Goal: Task Accomplishment & Management: Manage account settings

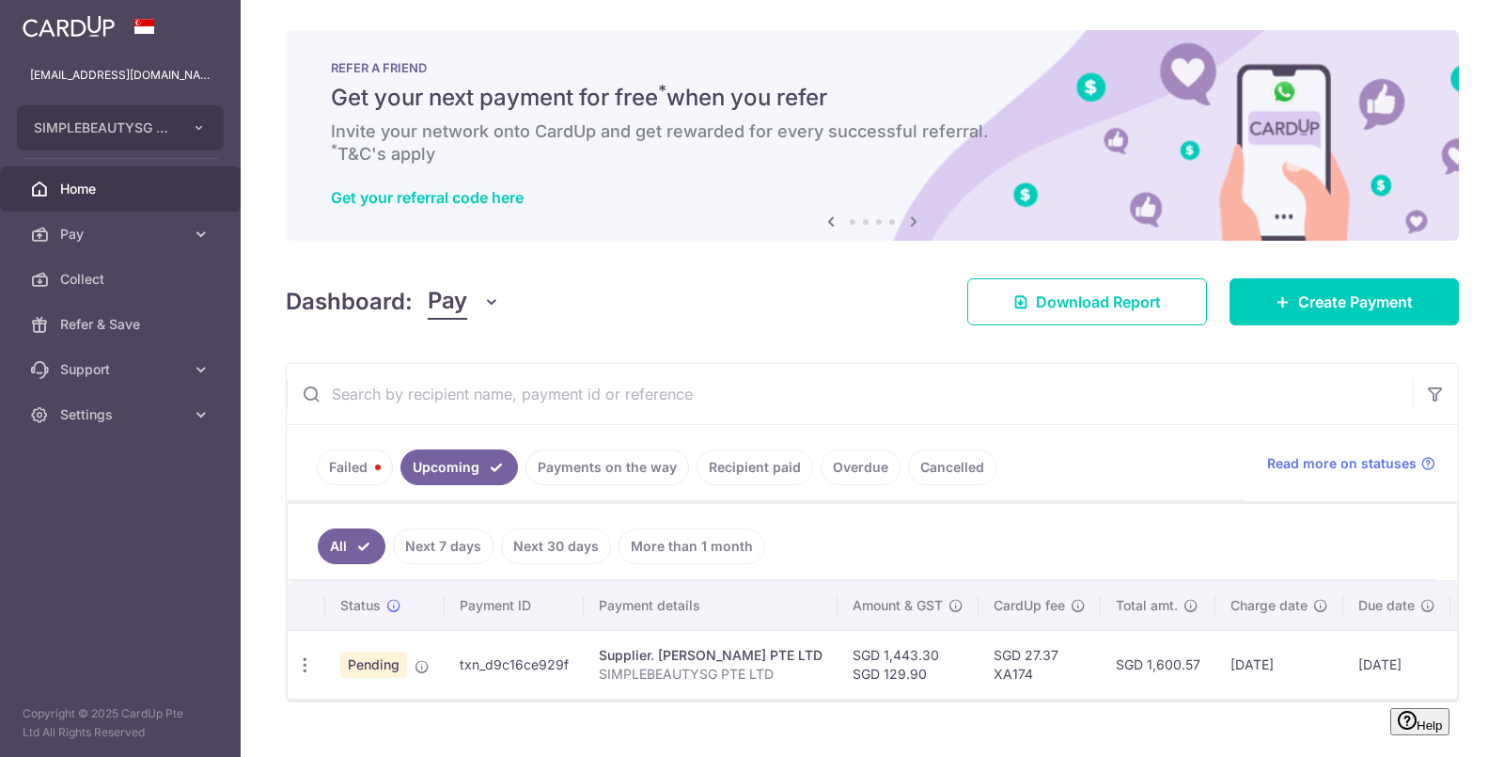
scroll to position [24, 0]
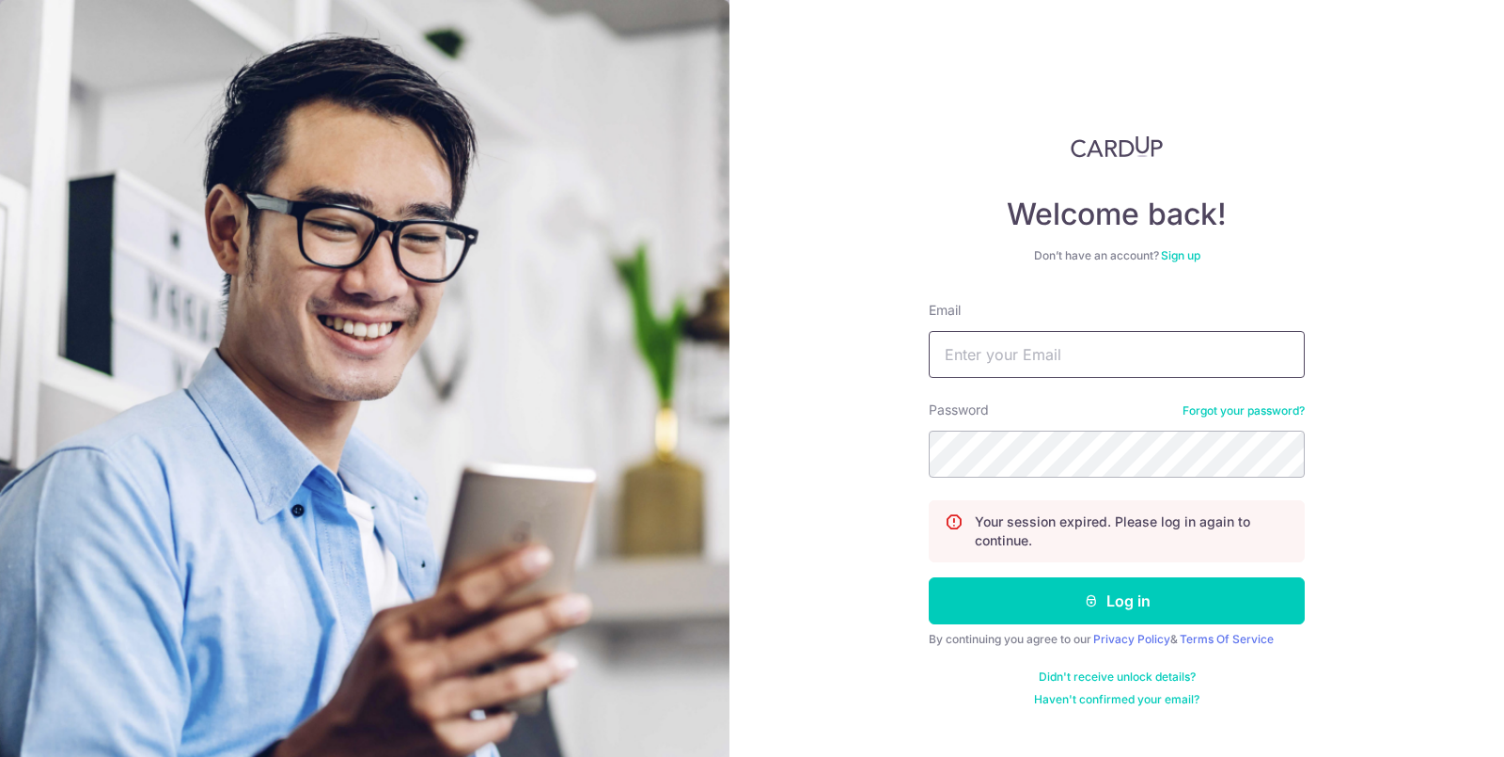
click at [1035, 352] on input "Email" at bounding box center [1117, 354] width 376 height 47
type input "[EMAIL_ADDRESS][DOMAIN_NAME]"
click at [929, 577] on button "Log in" at bounding box center [1117, 600] width 376 height 47
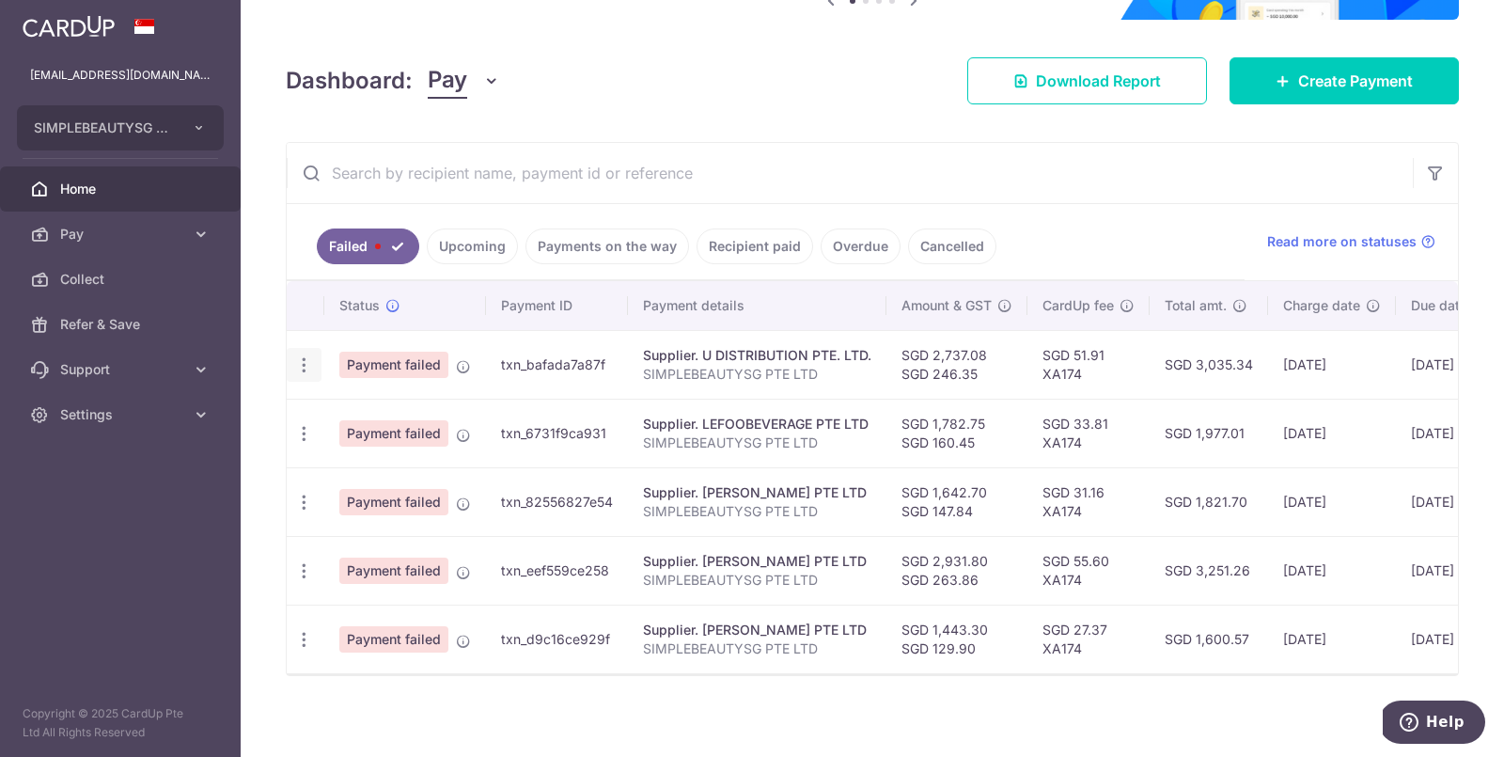
click at [298, 362] on icon "button" at bounding box center [304, 365] width 20 height 20
click at [338, 410] on link "Update payment" at bounding box center [386, 416] width 196 height 45
radio input "true"
type input "2,737.08"
type input "246.35"
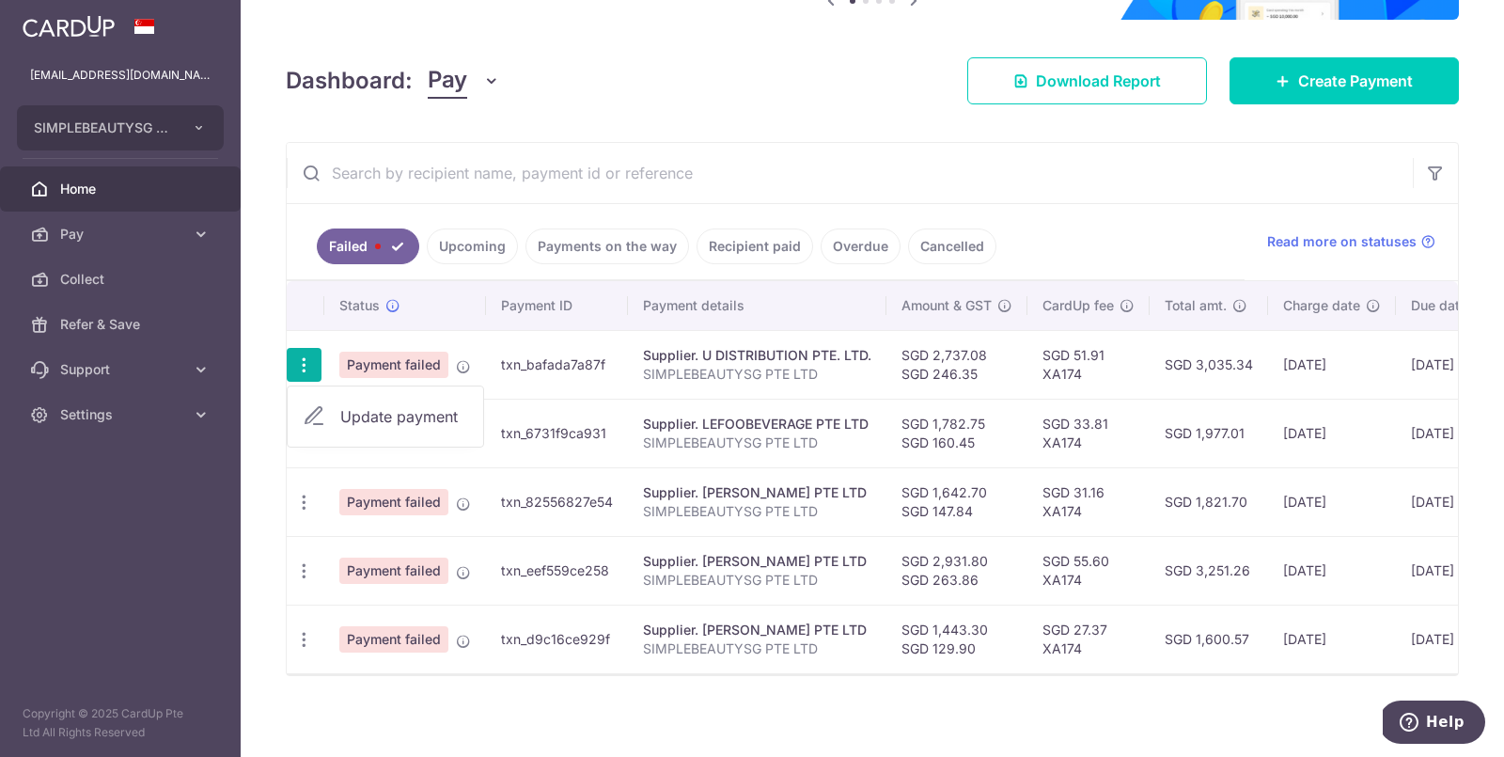
type input "SIMPLEBEAUTYSG PTE LTD"
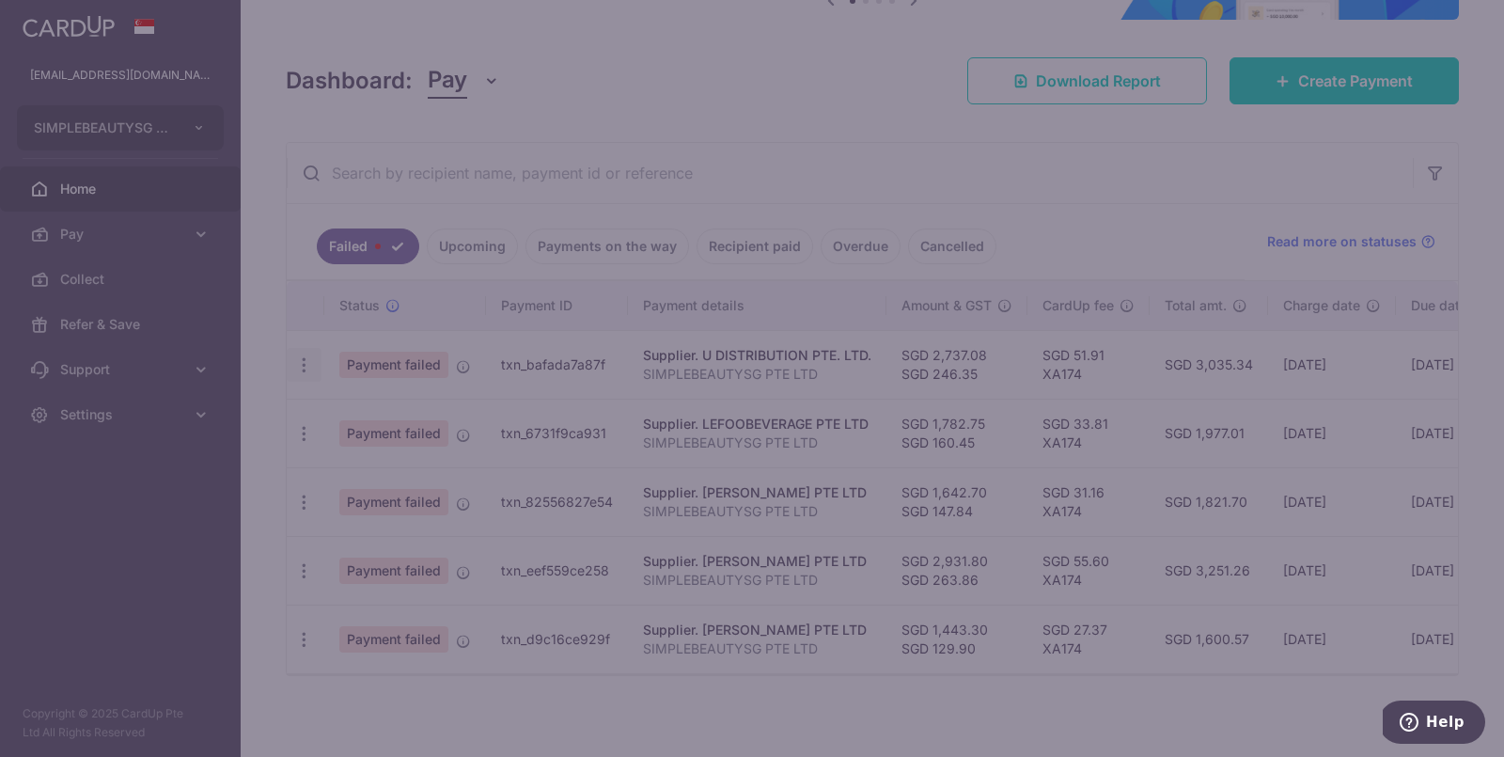
type input "XA174"
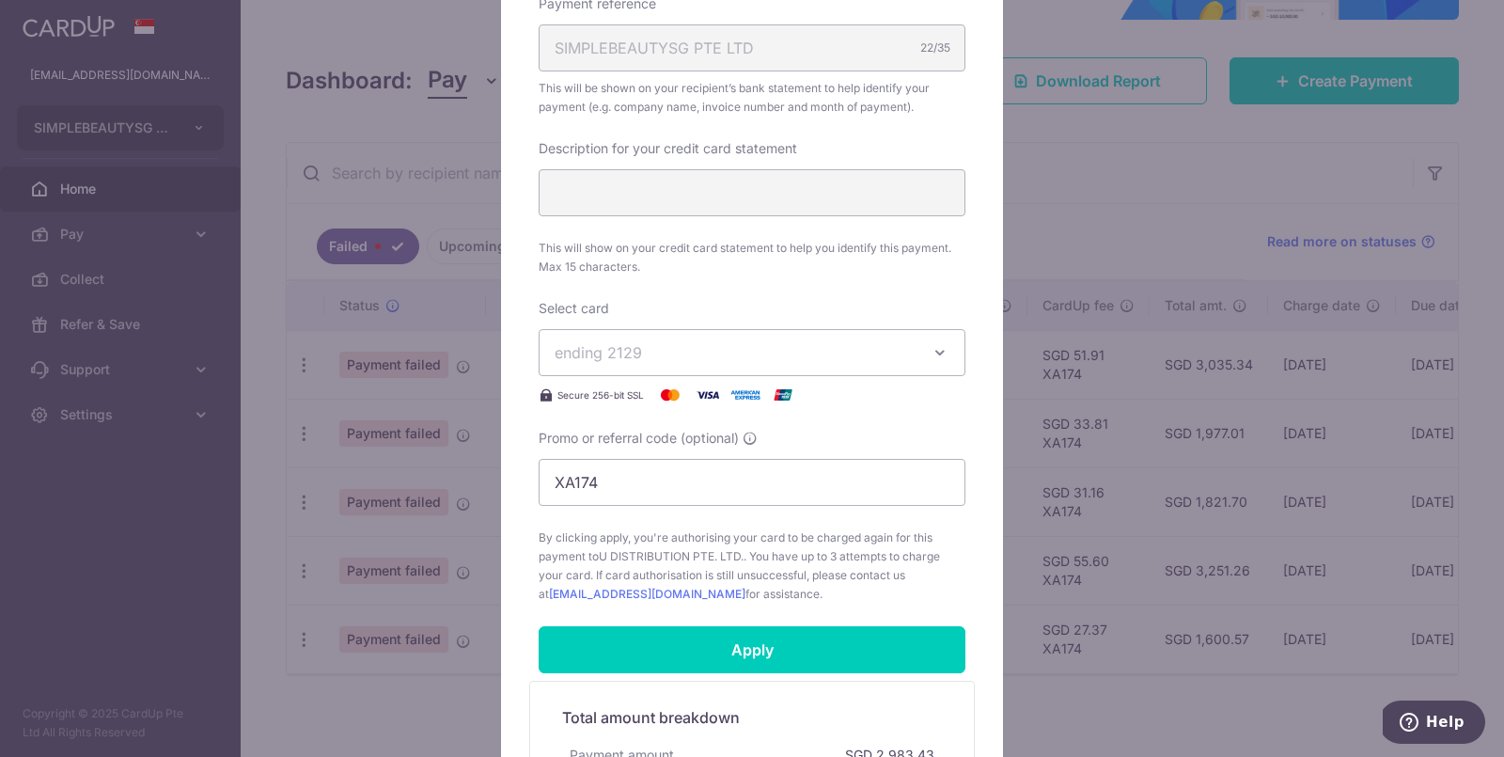
scroll to position [918, 0]
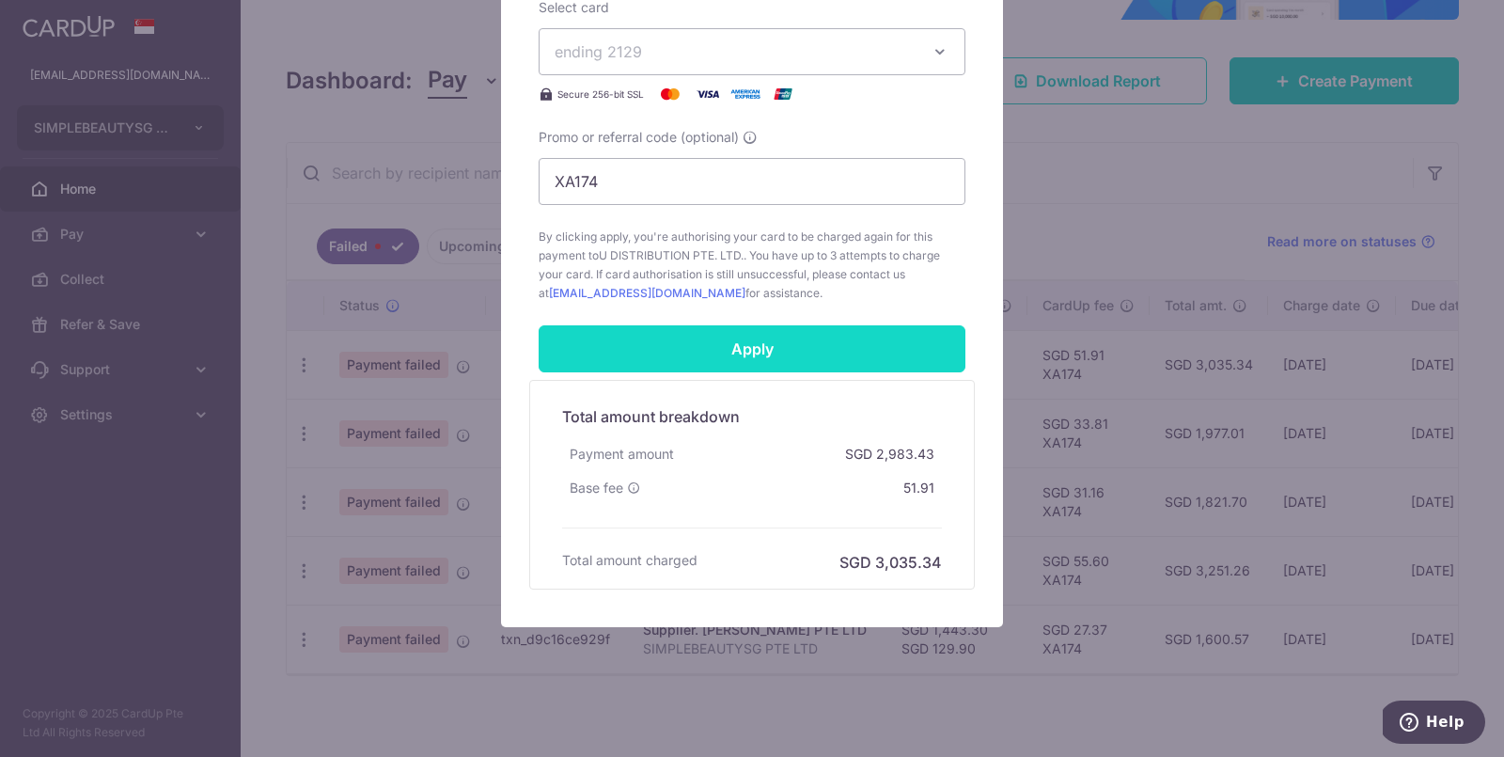
click at [805, 354] on input "Apply" at bounding box center [752, 348] width 427 height 47
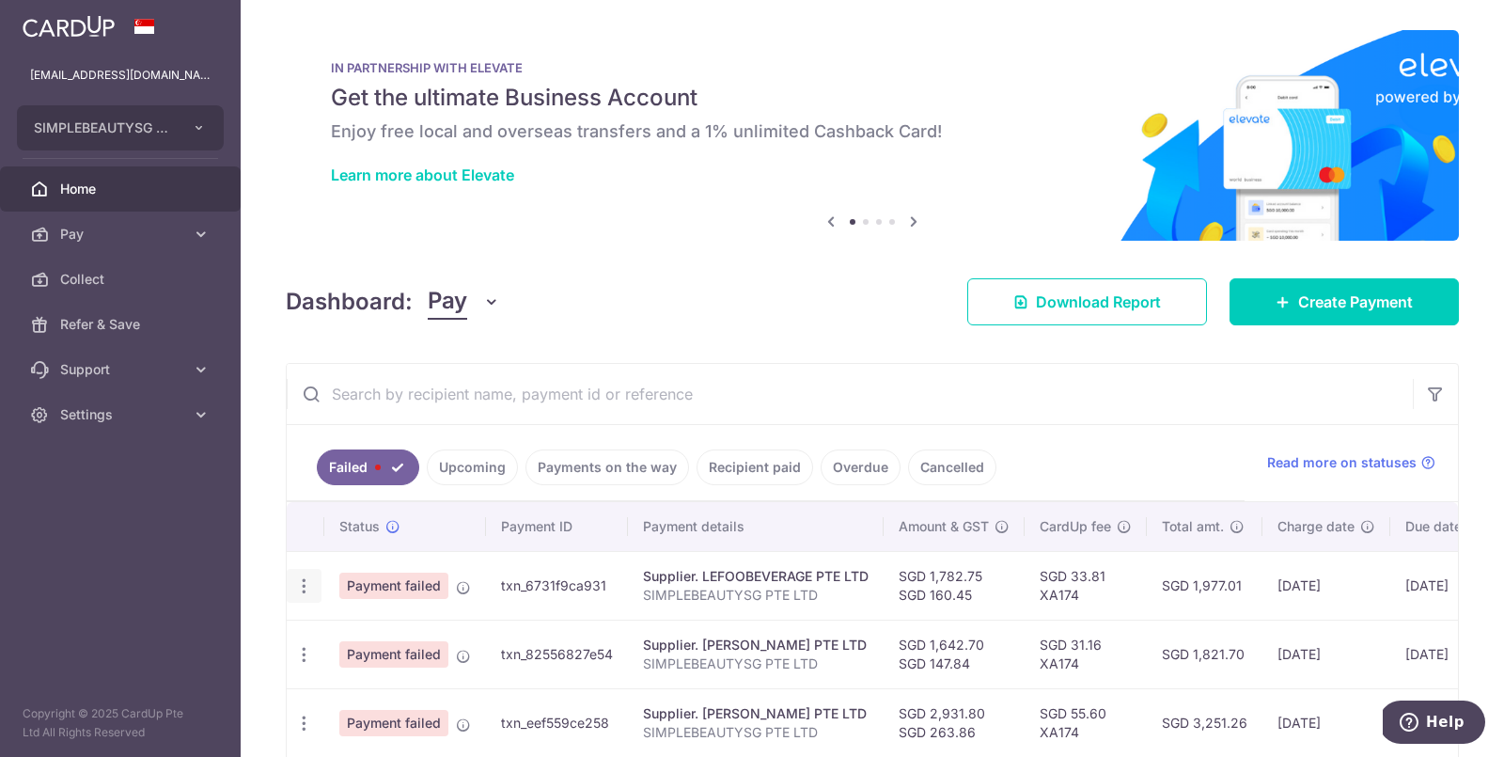
click at [304, 582] on icon "button" at bounding box center [304, 586] width 20 height 20
click at [353, 635] on span "Update payment" at bounding box center [404, 637] width 128 height 23
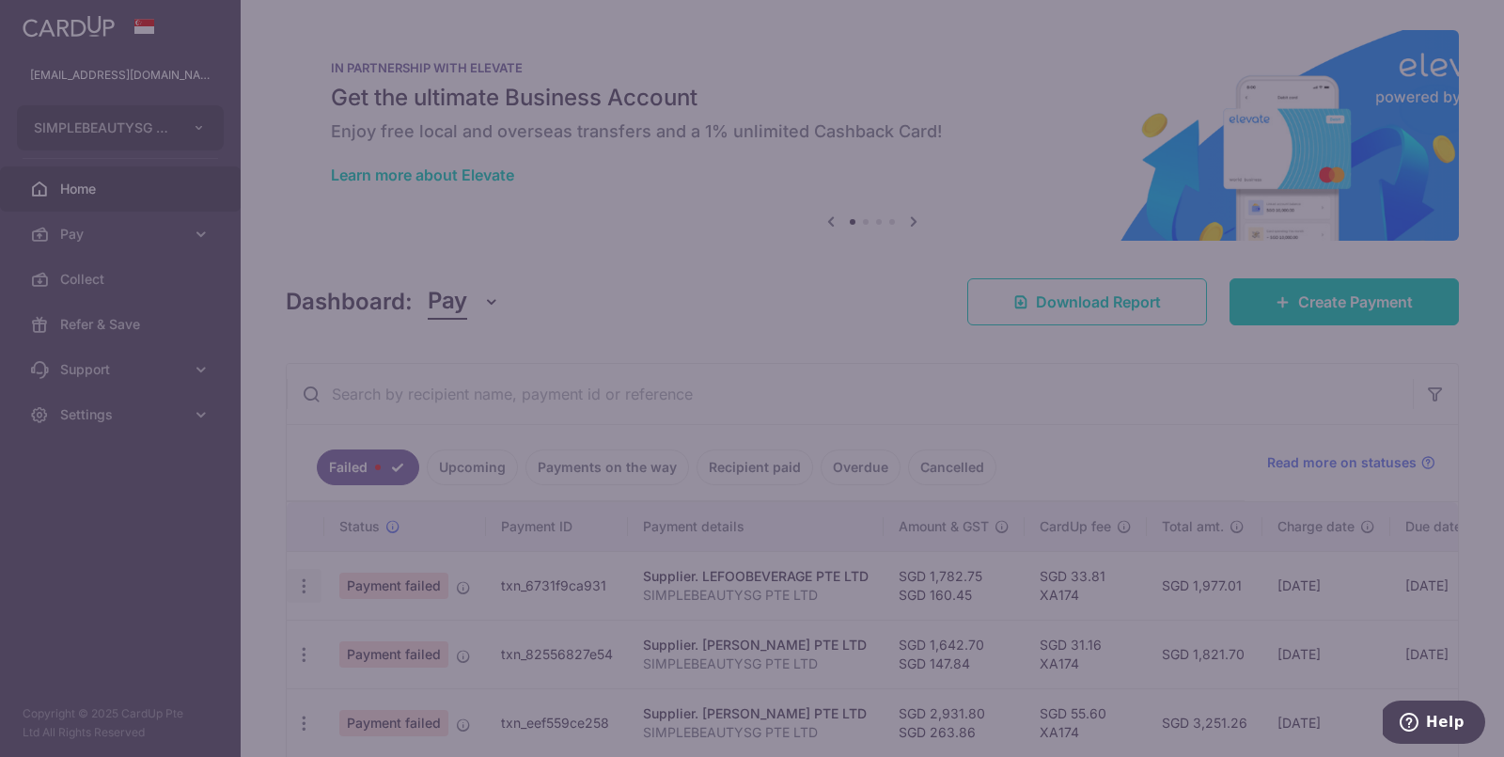
type input "XA174"
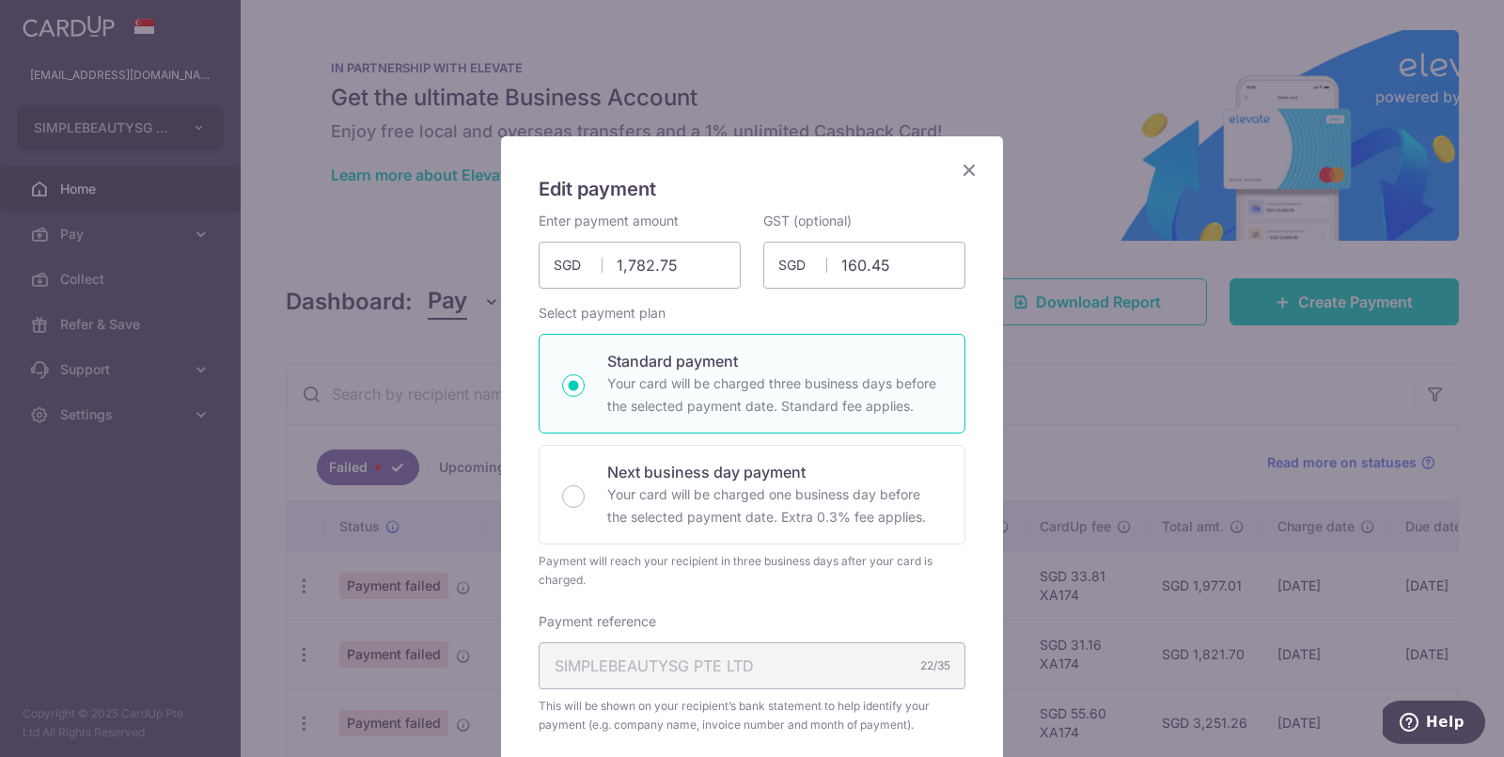
scroll to position [918, 0]
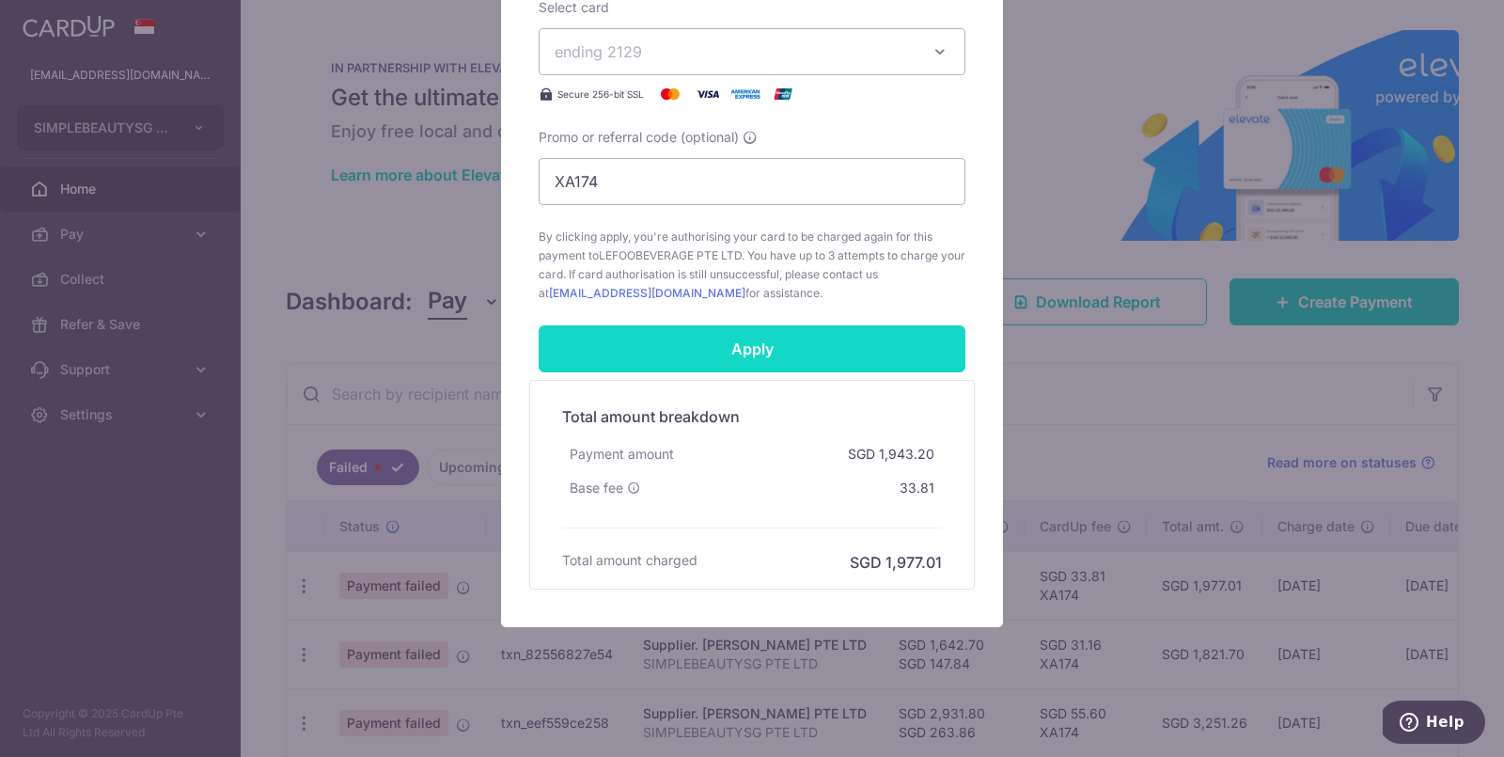
click at [758, 335] on input "Apply" at bounding box center [752, 348] width 427 height 47
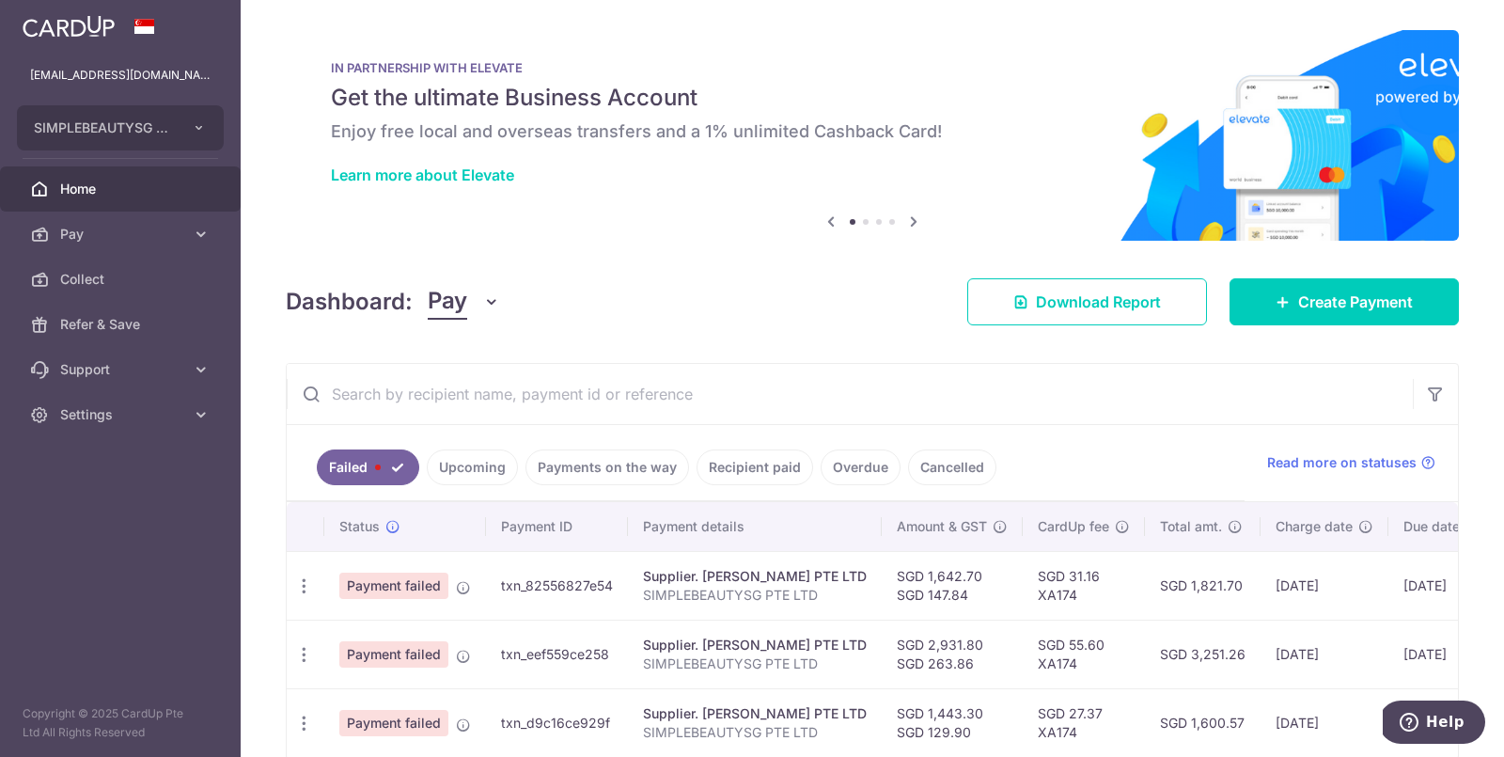
scroll to position [85, 0]
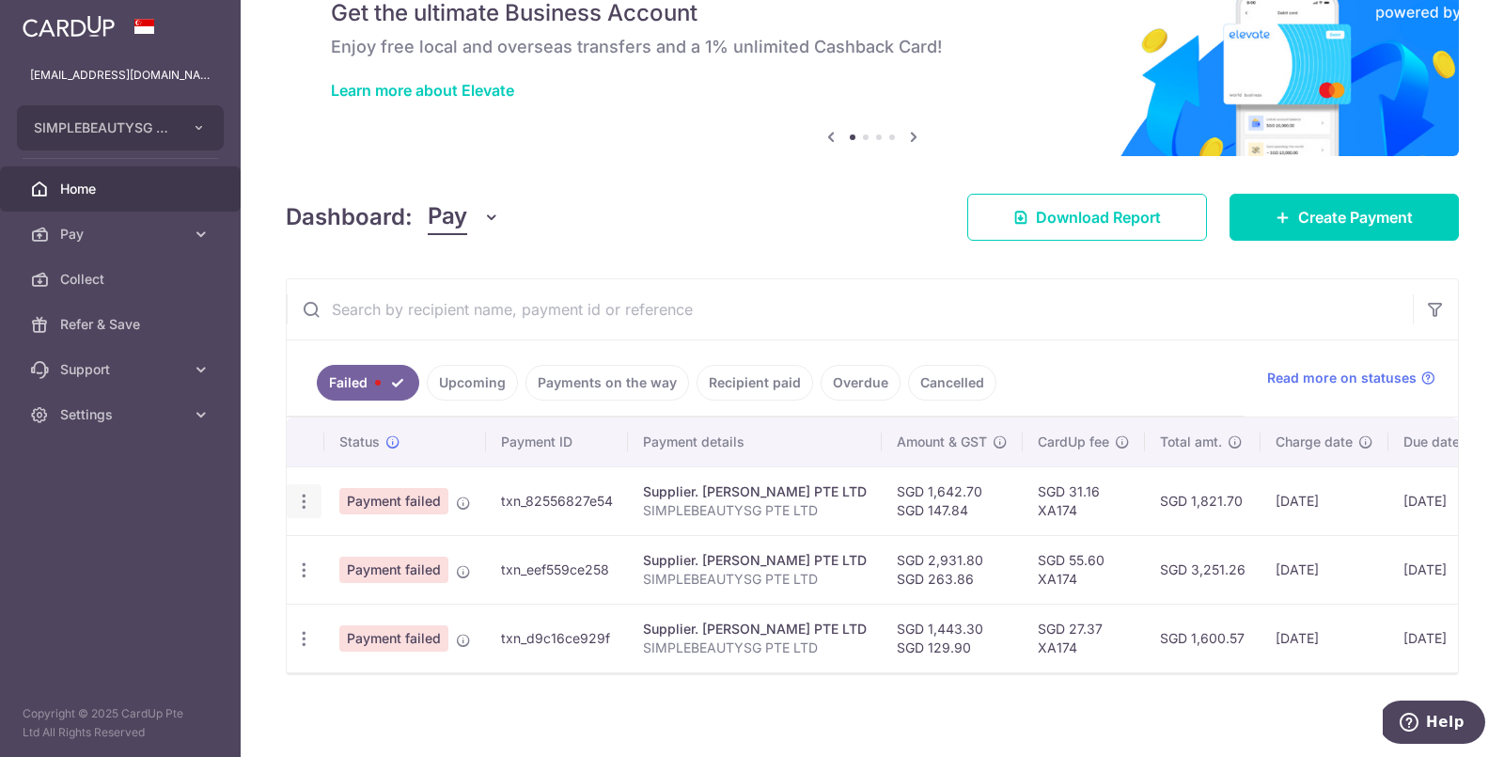
click at [296, 493] on icon "button" at bounding box center [304, 502] width 20 height 20
click at [409, 541] on span "Update payment" at bounding box center [404, 552] width 128 height 23
radio input "true"
type input "1,642.70"
type input "147.84"
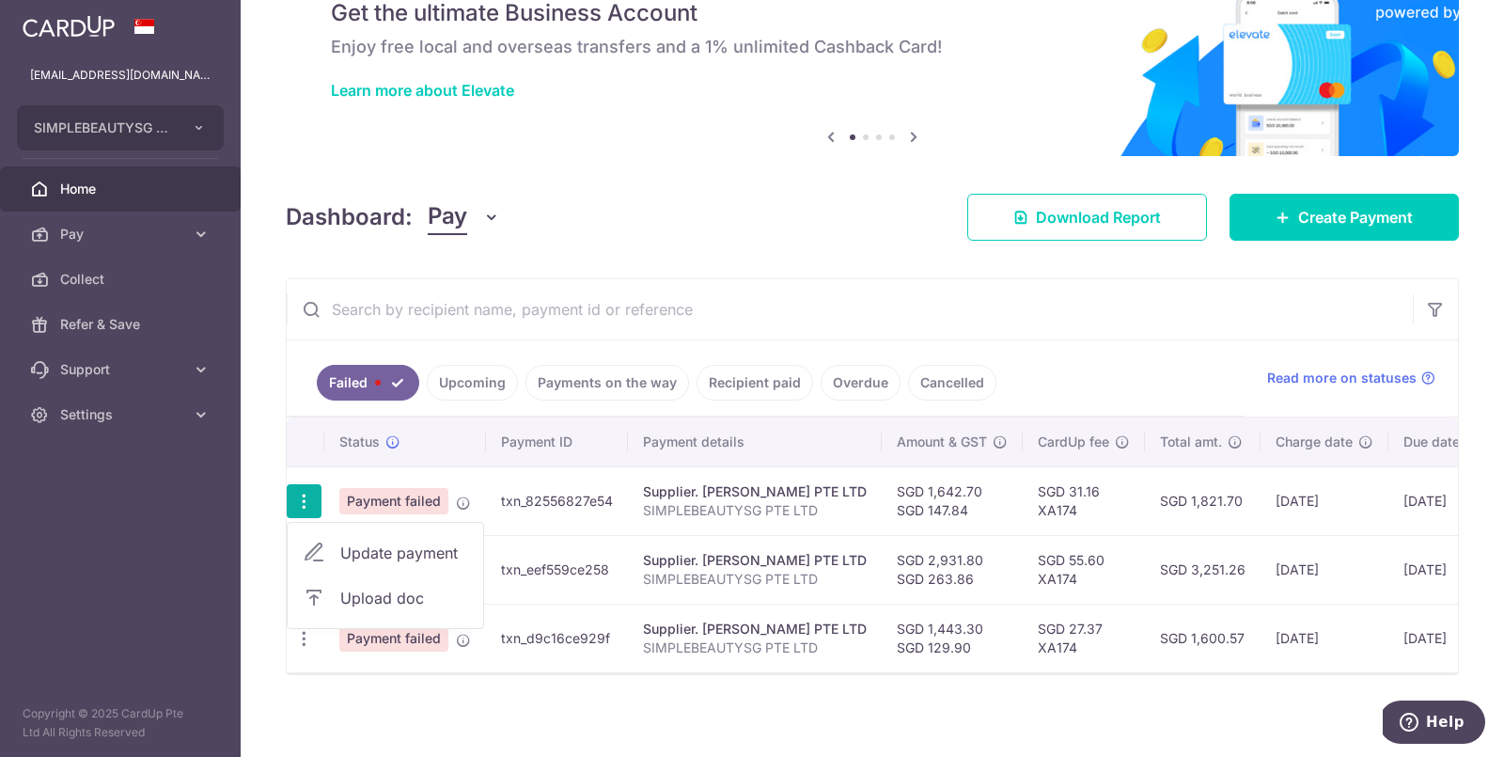
type input "SIMPLEBEAUTYSG PTE LTD"
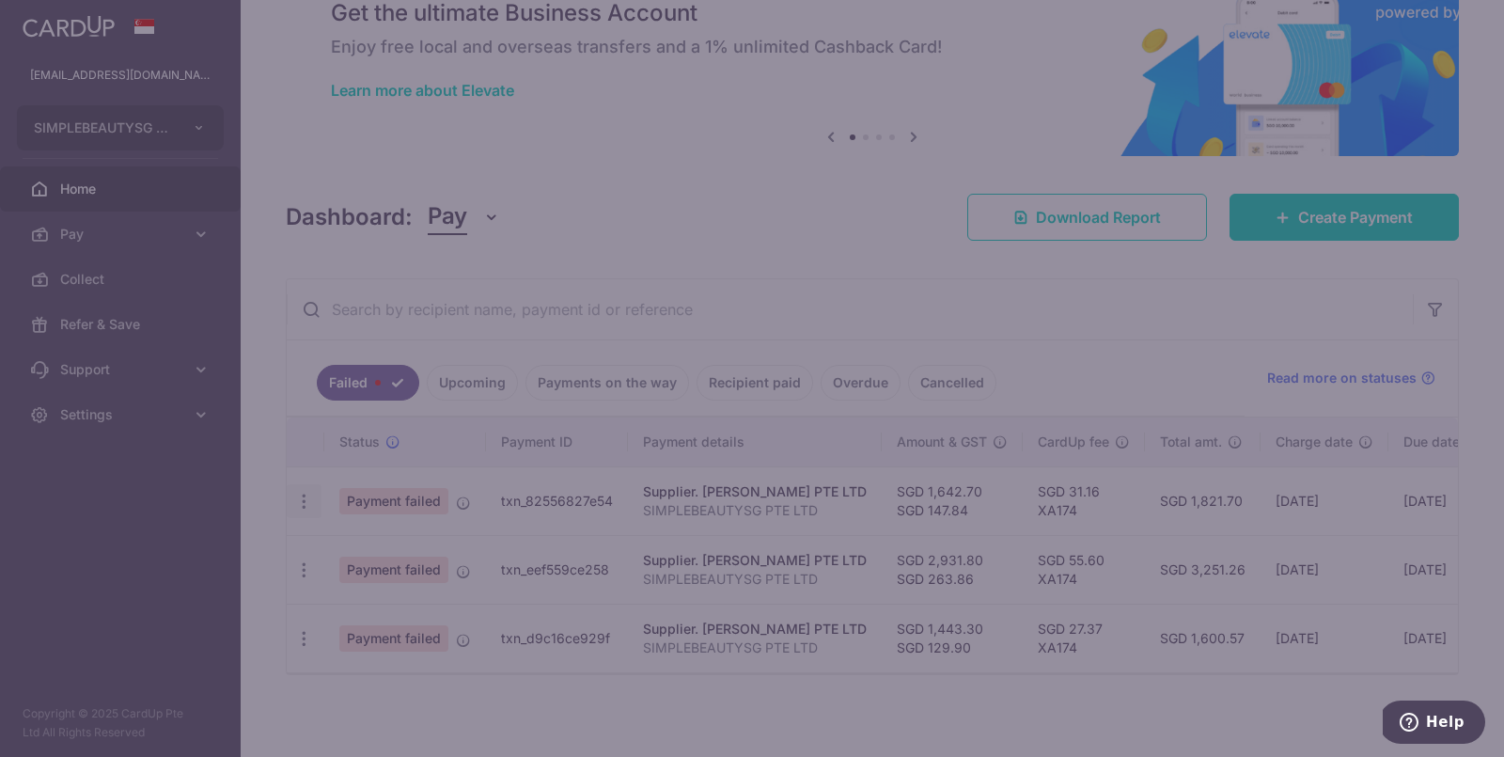
type input "XA174"
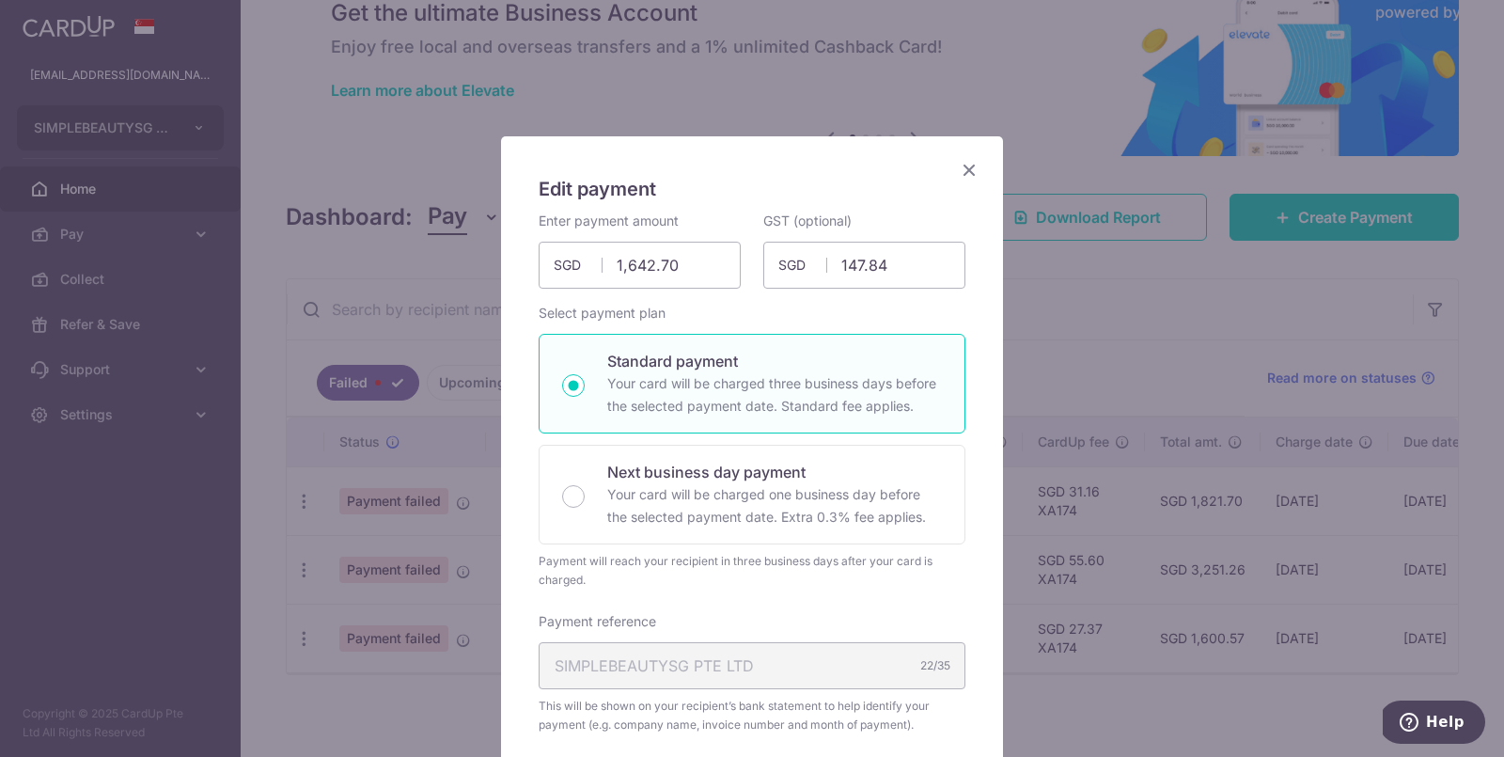
scroll to position [918, 0]
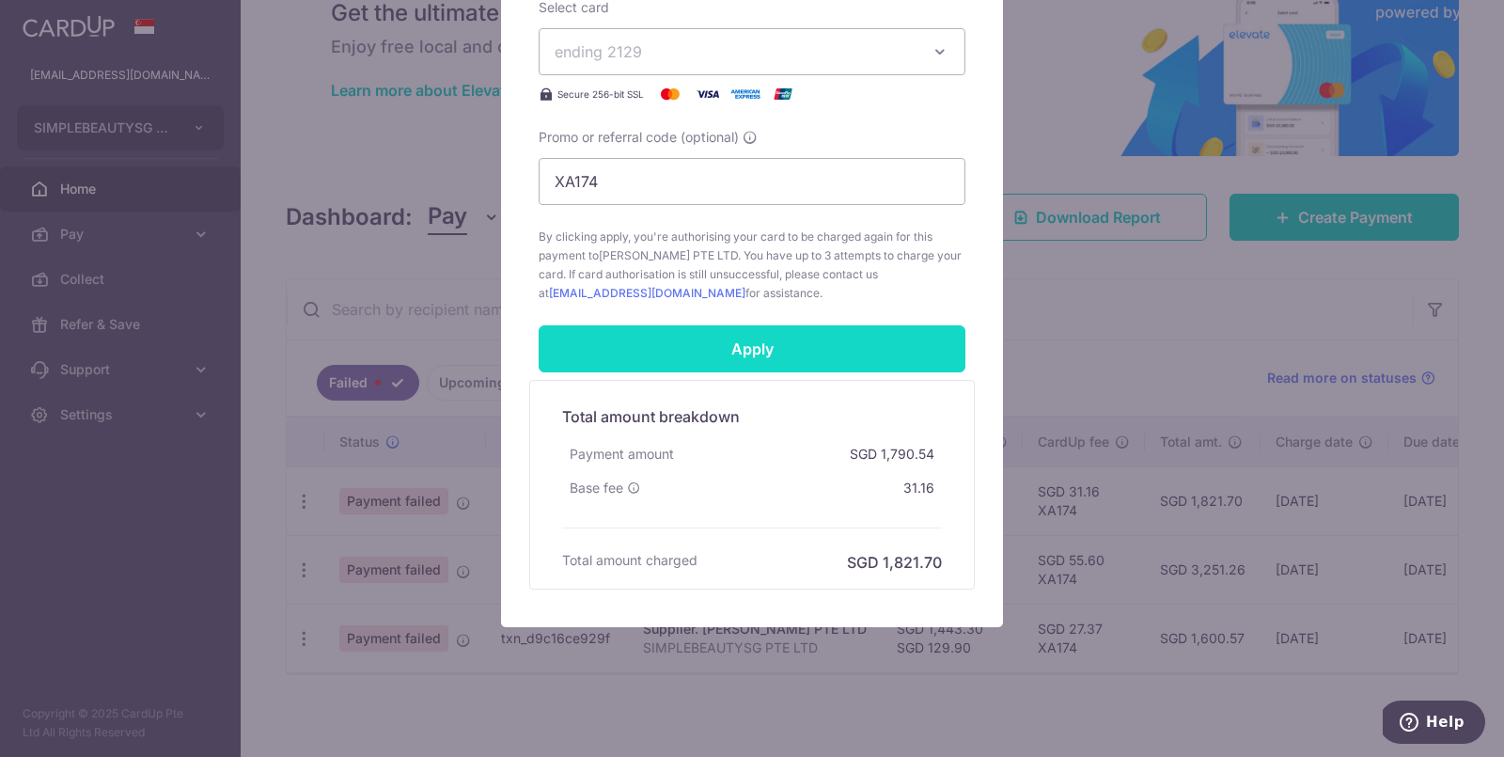
click at [722, 333] on input "Apply" at bounding box center [752, 348] width 427 height 47
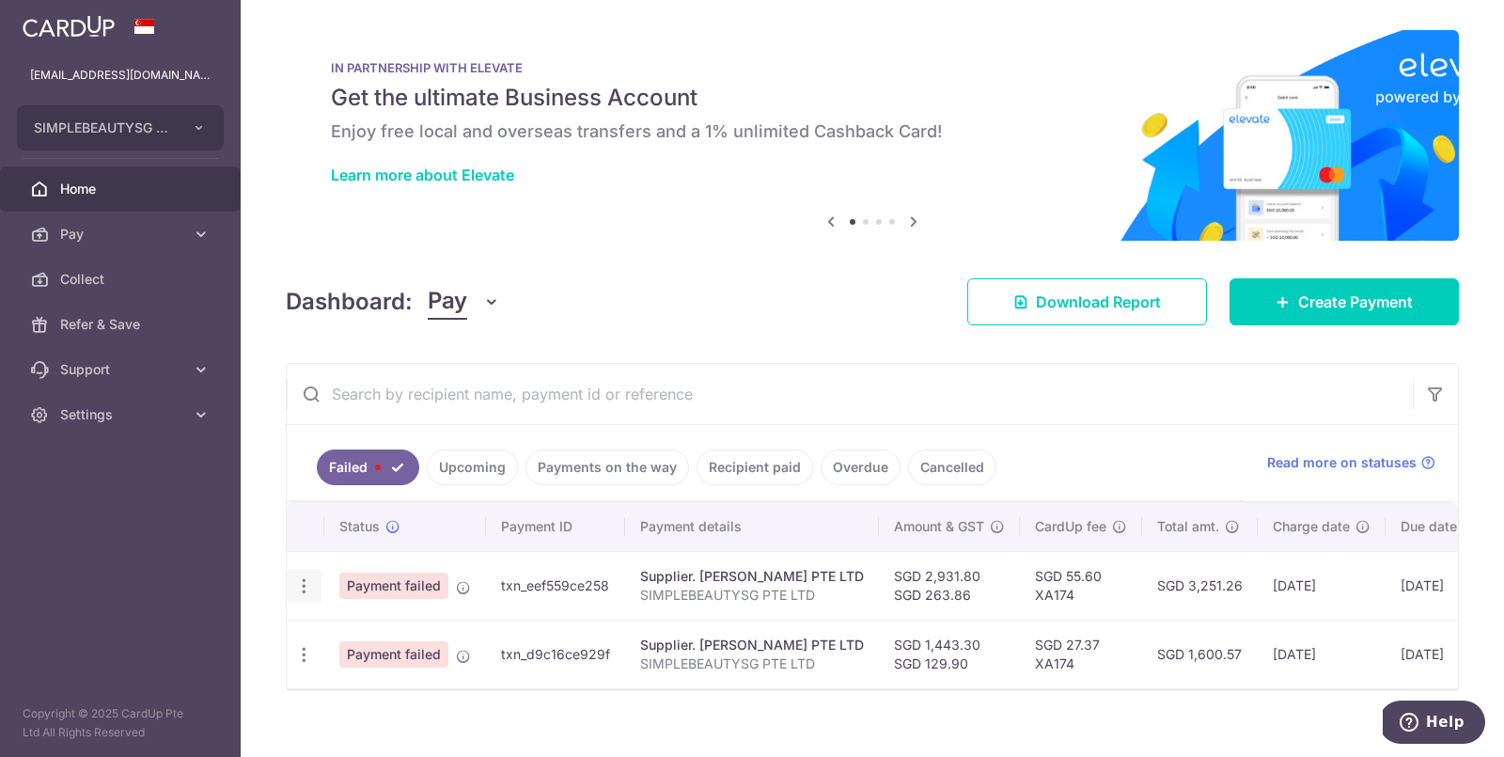
click at [305, 576] on icon "button" at bounding box center [304, 586] width 20 height 20
click at [340, 626] on span "Update payment" at bounding box center [404, 637] width 128 height 23
radio input "true"
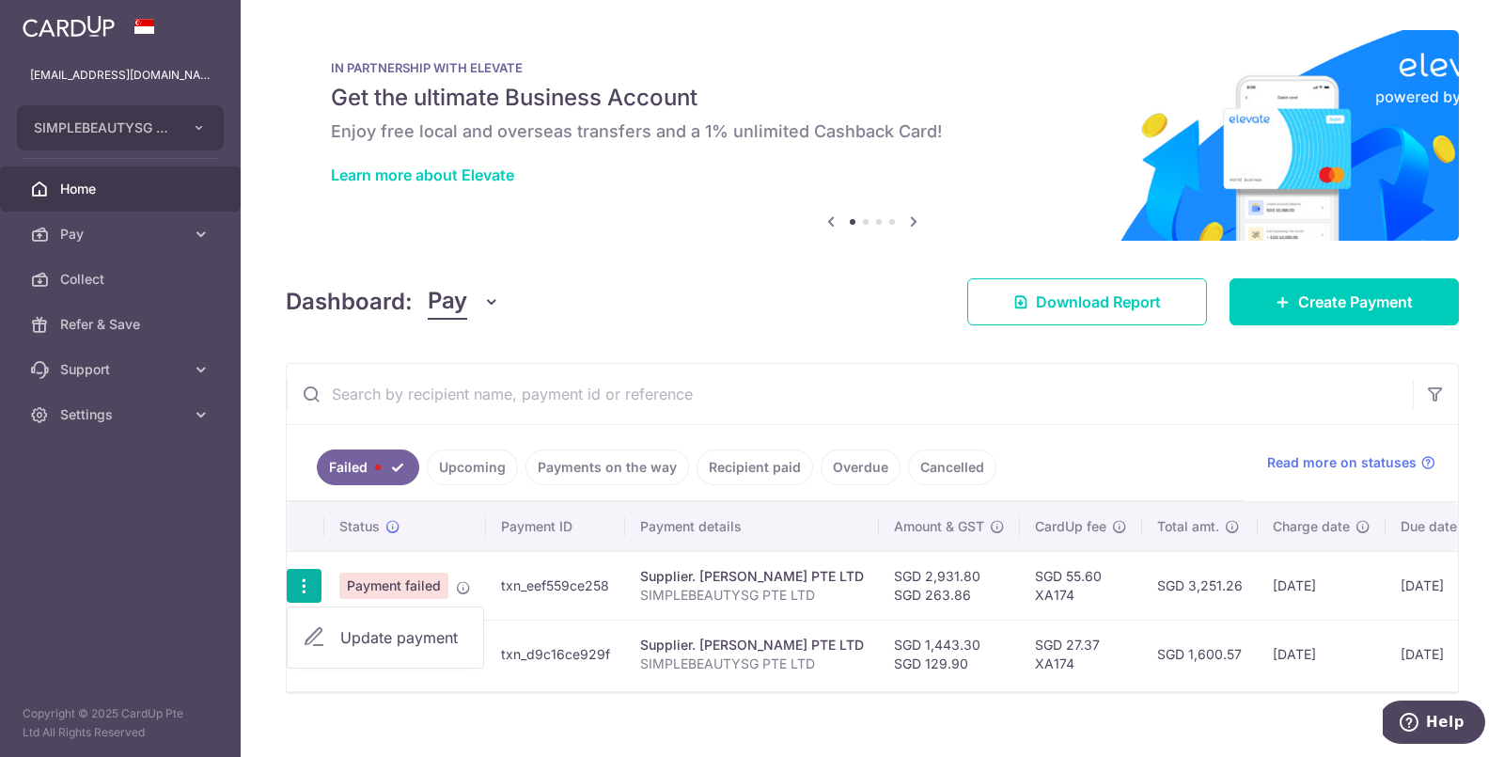
type input "2,931.80"
type input "263.86"
type input "SIMPLEBEAUTYSG PTE LTD"
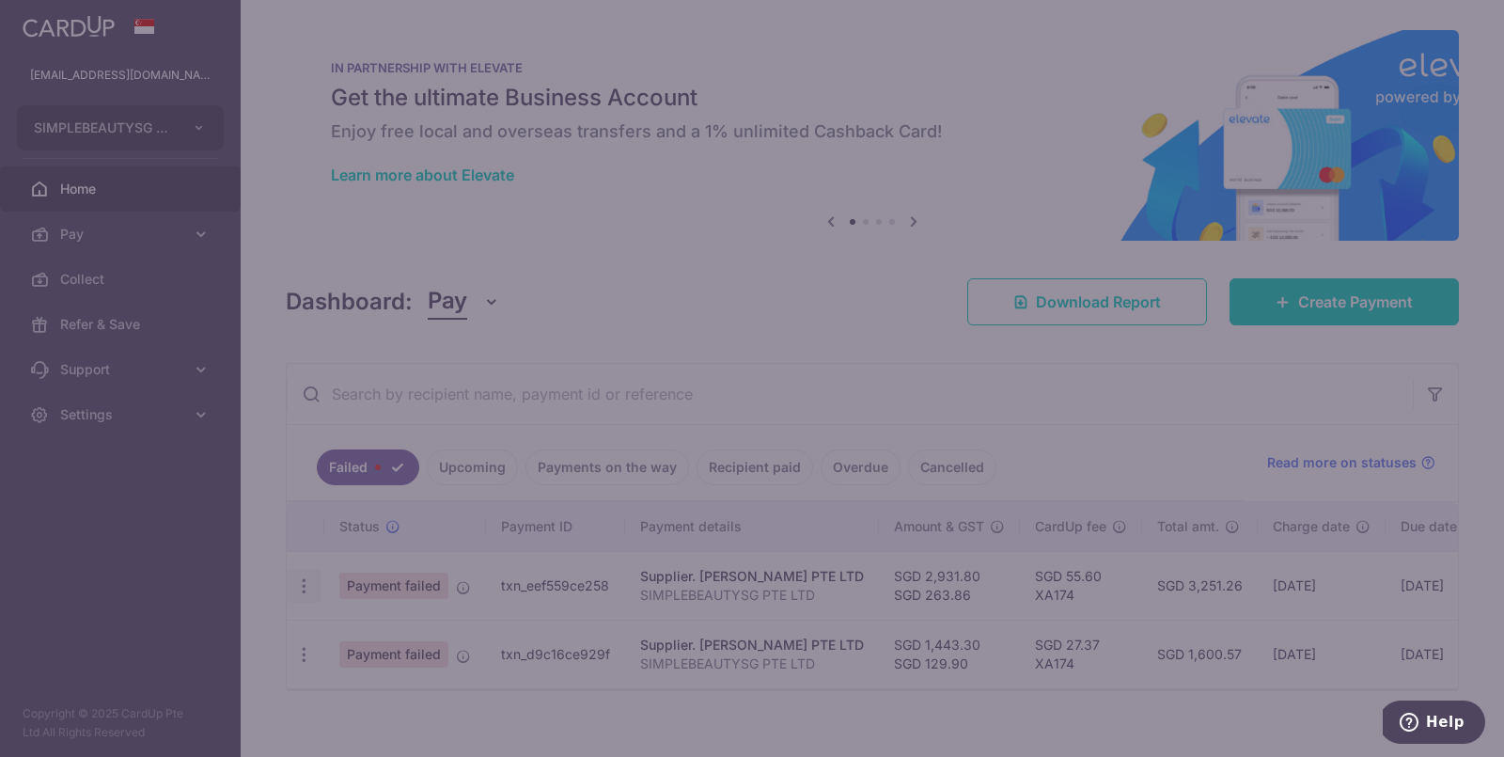
type input "XA174"
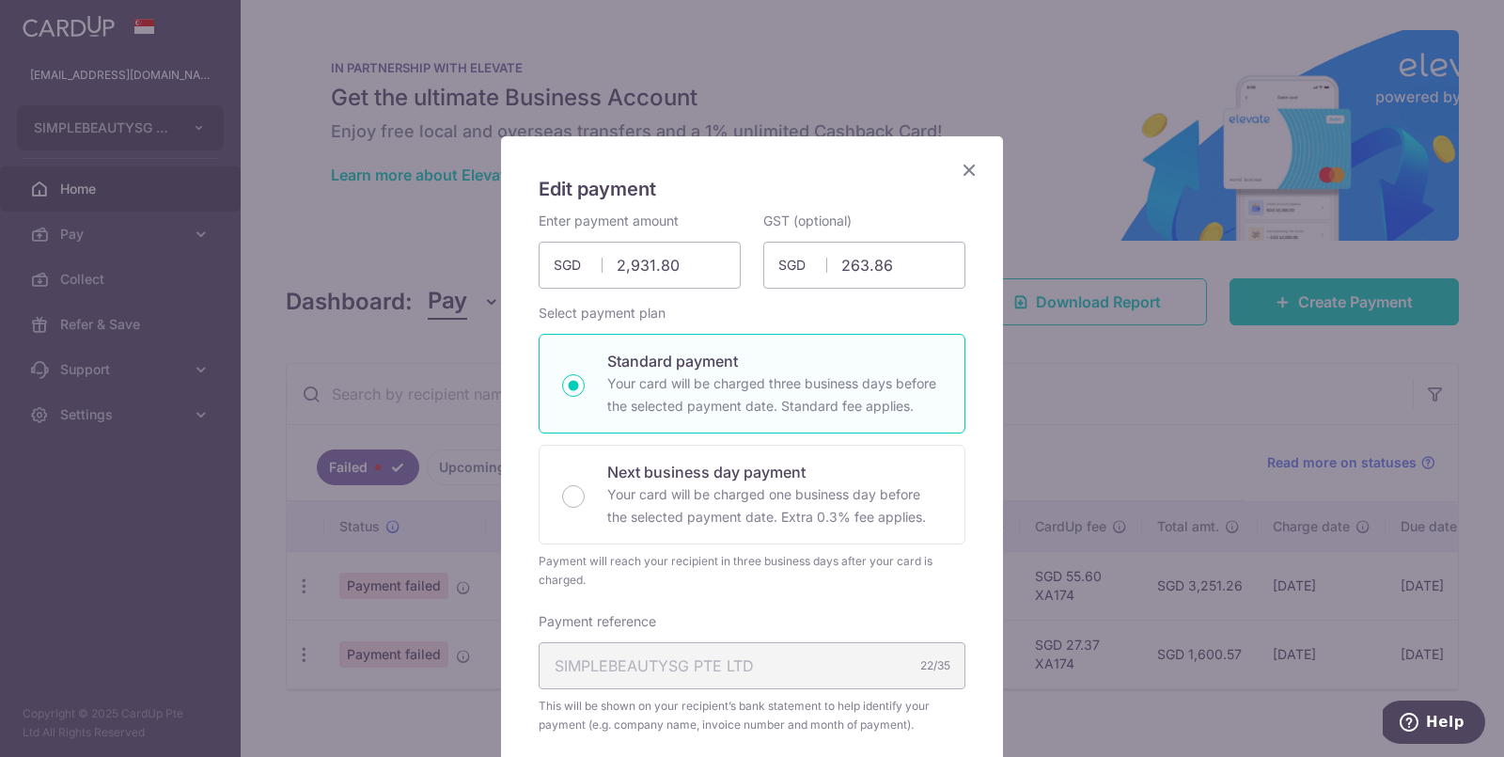
scroll to position [918, 0]
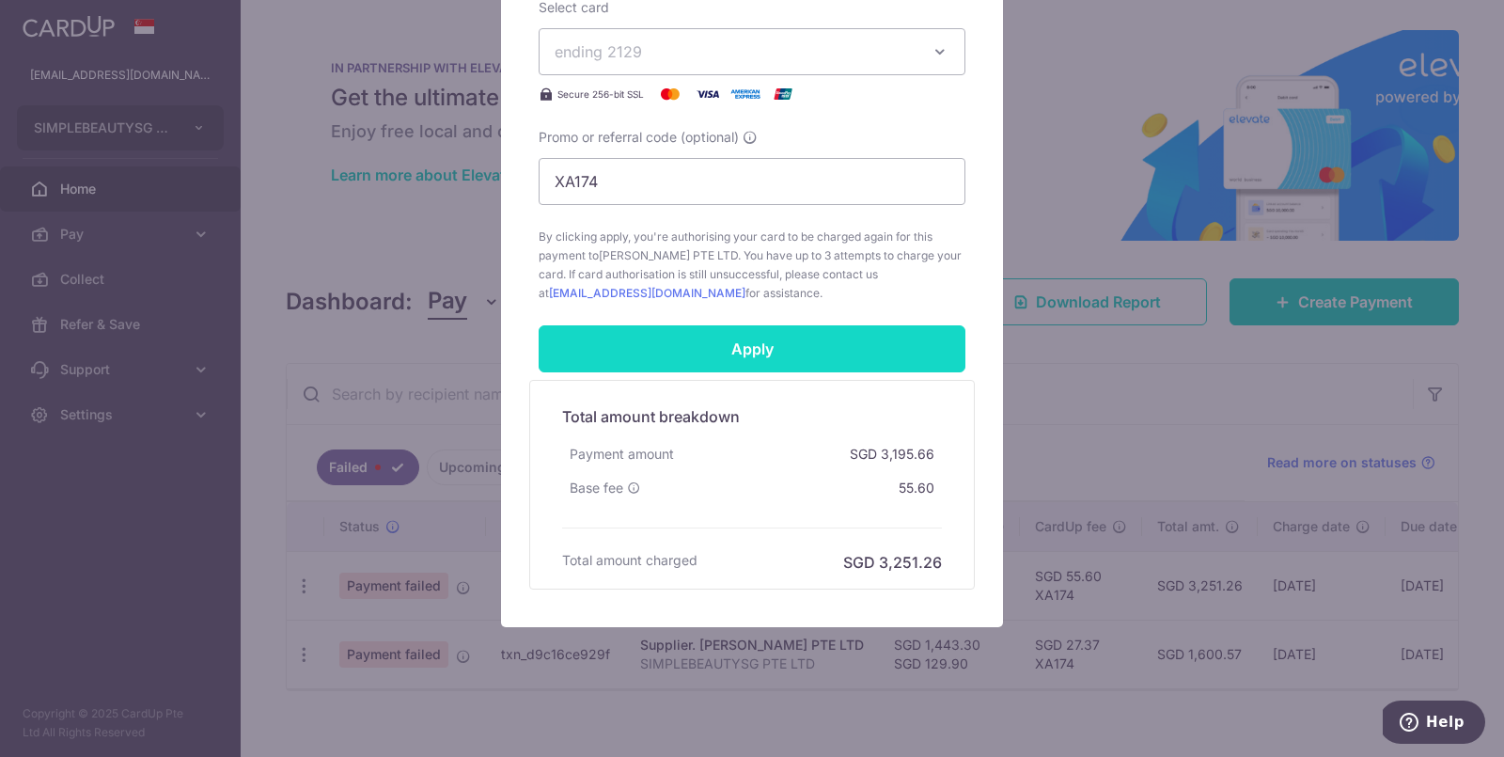
click at [767, 338] on input "Apply" at bounding box center [752, 348] width 427 height 47
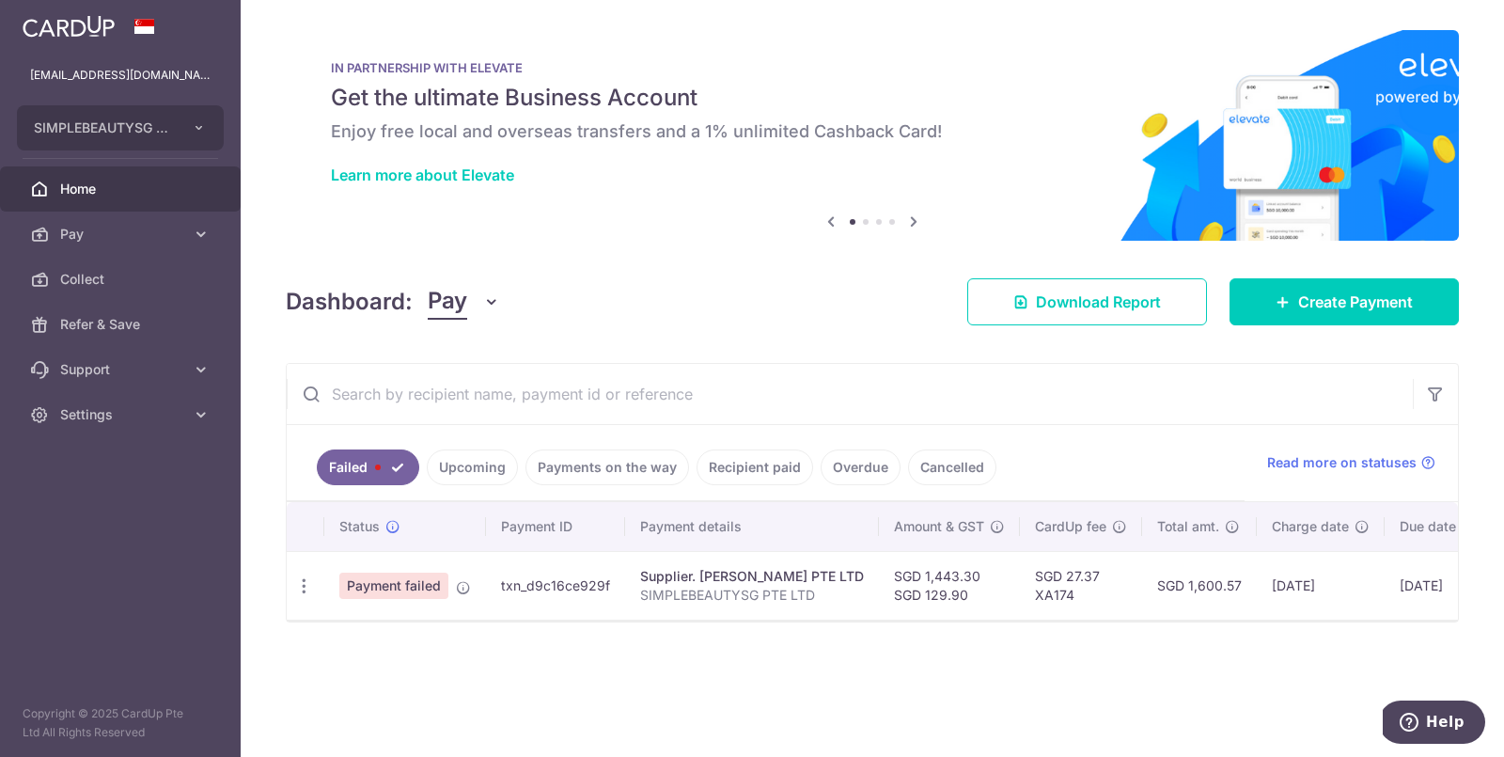
click at [455, 463] on link "Upcoming" at bounding box center [472, 467] width 91 height 36
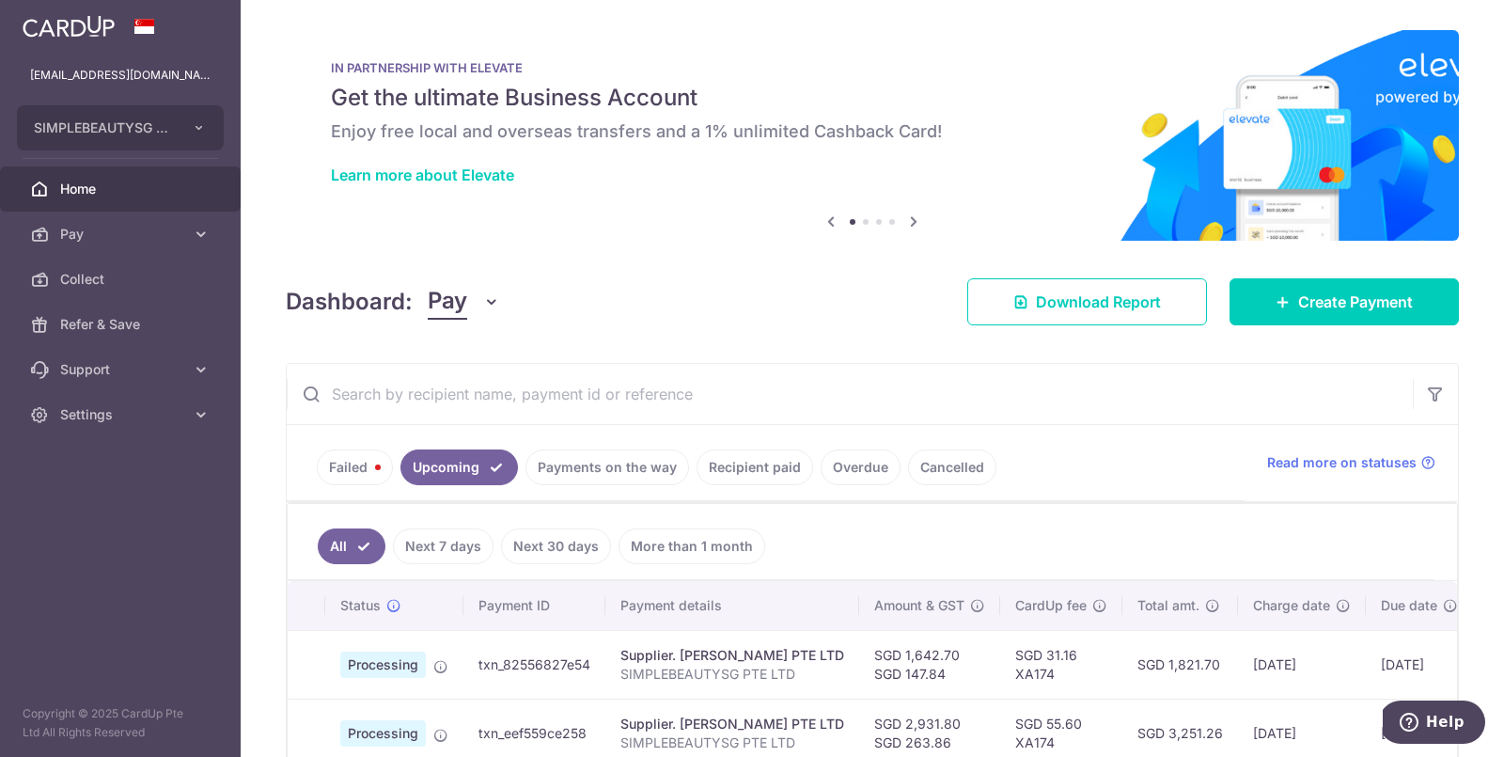
scroll to position [93, 0]
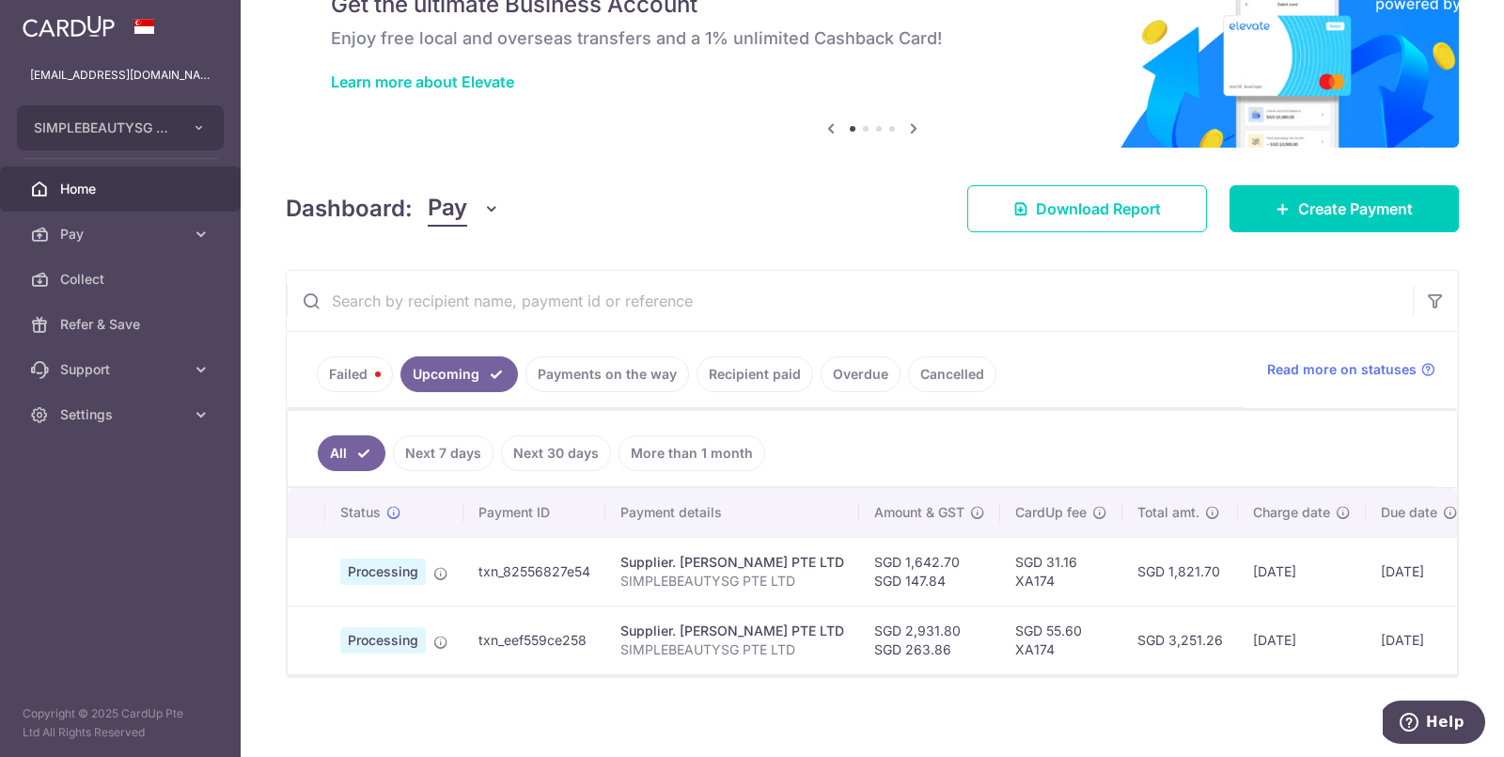
click at [554, 368] on link "Payments on the way" at bounding box center [607, 374] width 164 height 36
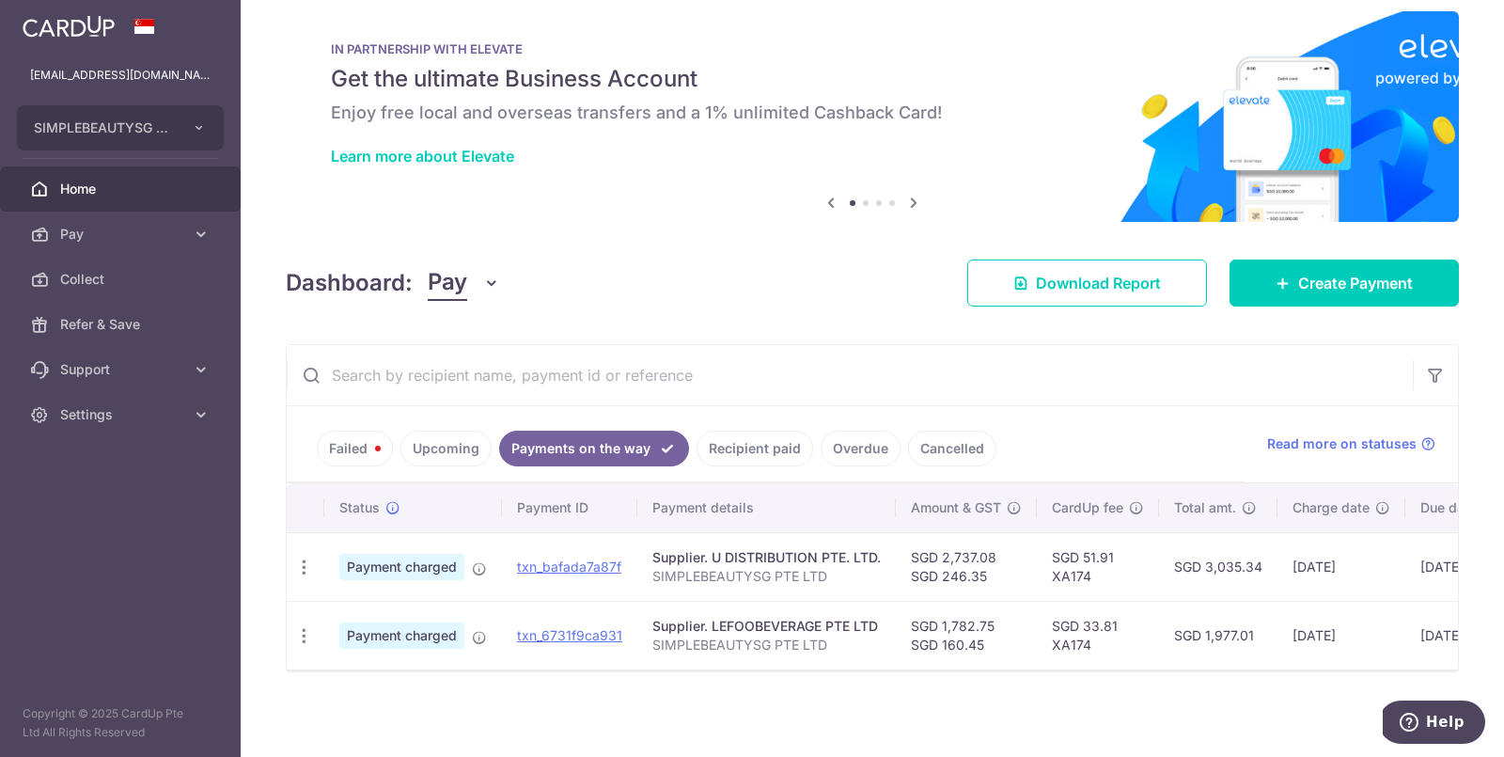
scroll to position [16, 0]
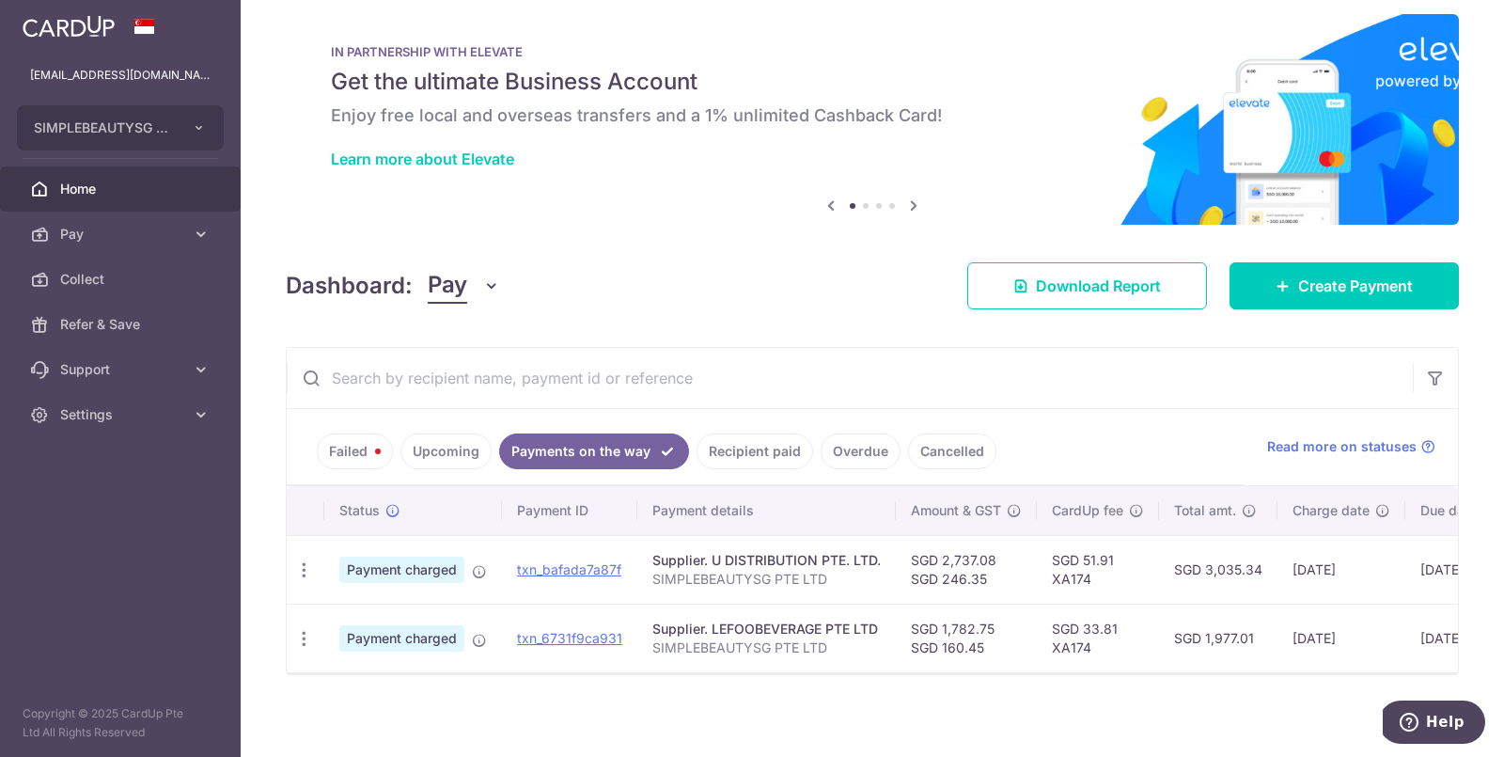
click at [447, 463] on link "Upcoming" at bounding box center [445, 451] width 91 height 36
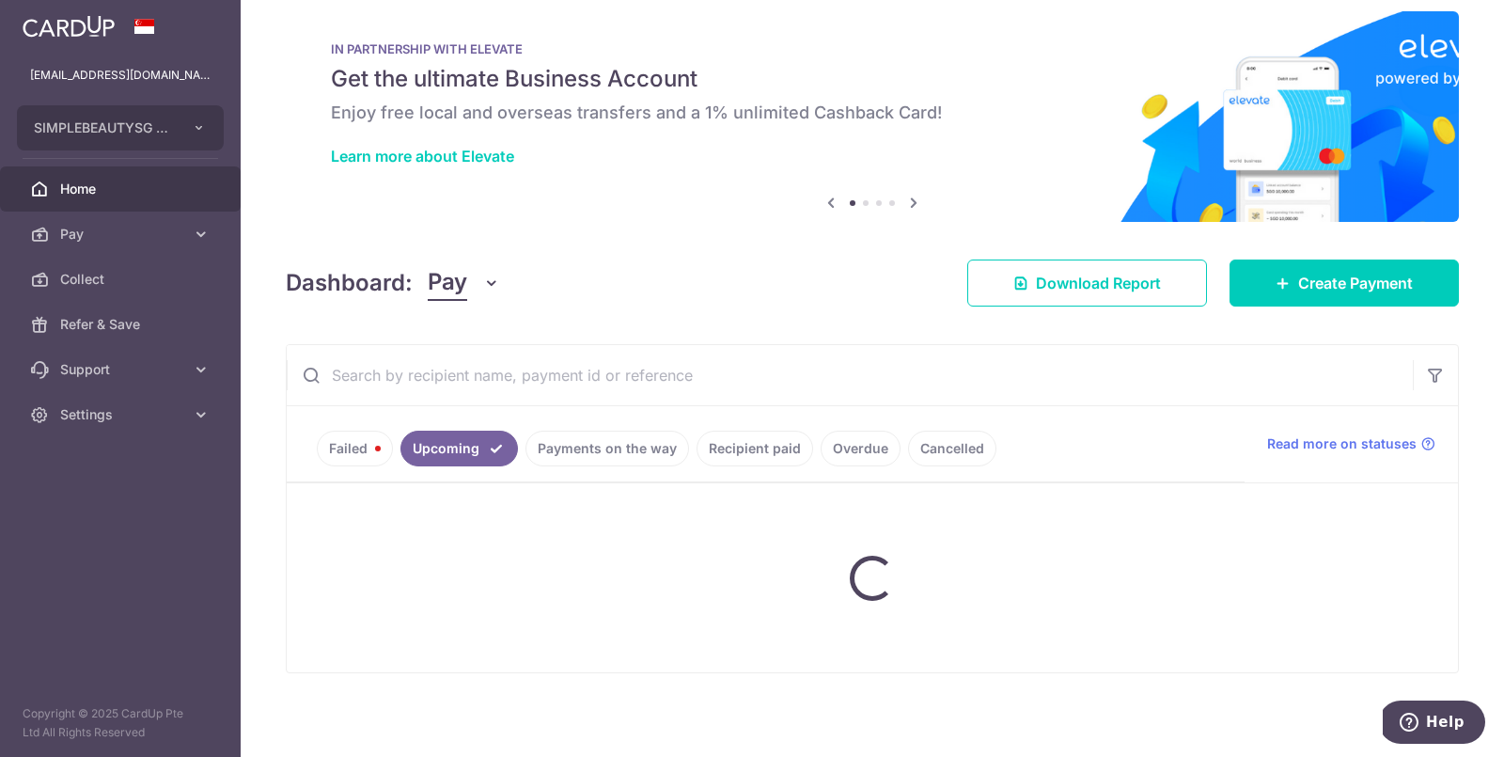
scroll to position [93, 0]
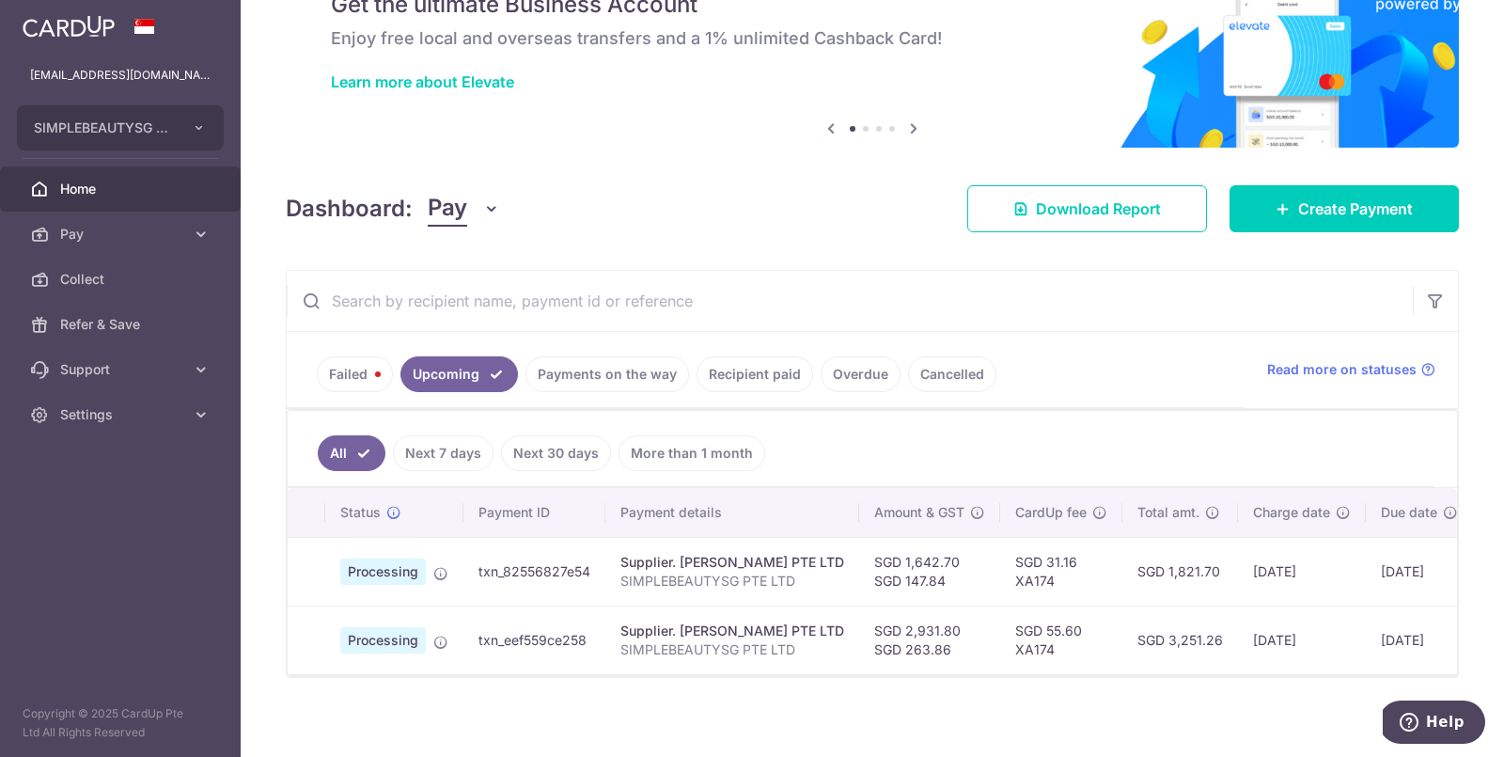
click at [351, 365] on link "Failed" at bounding box center [355, 374] width 76 height 36
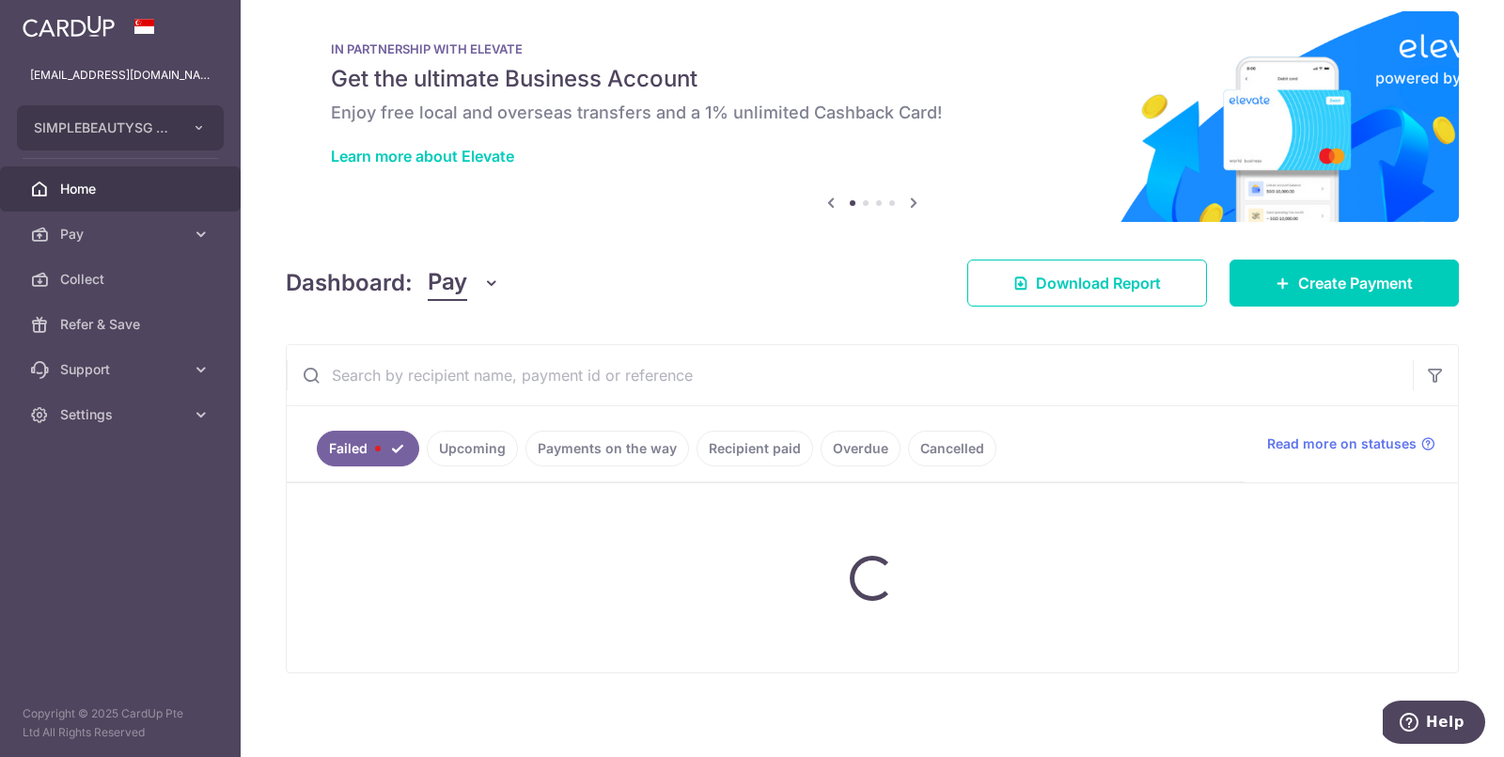
scroll to position [0, 0]
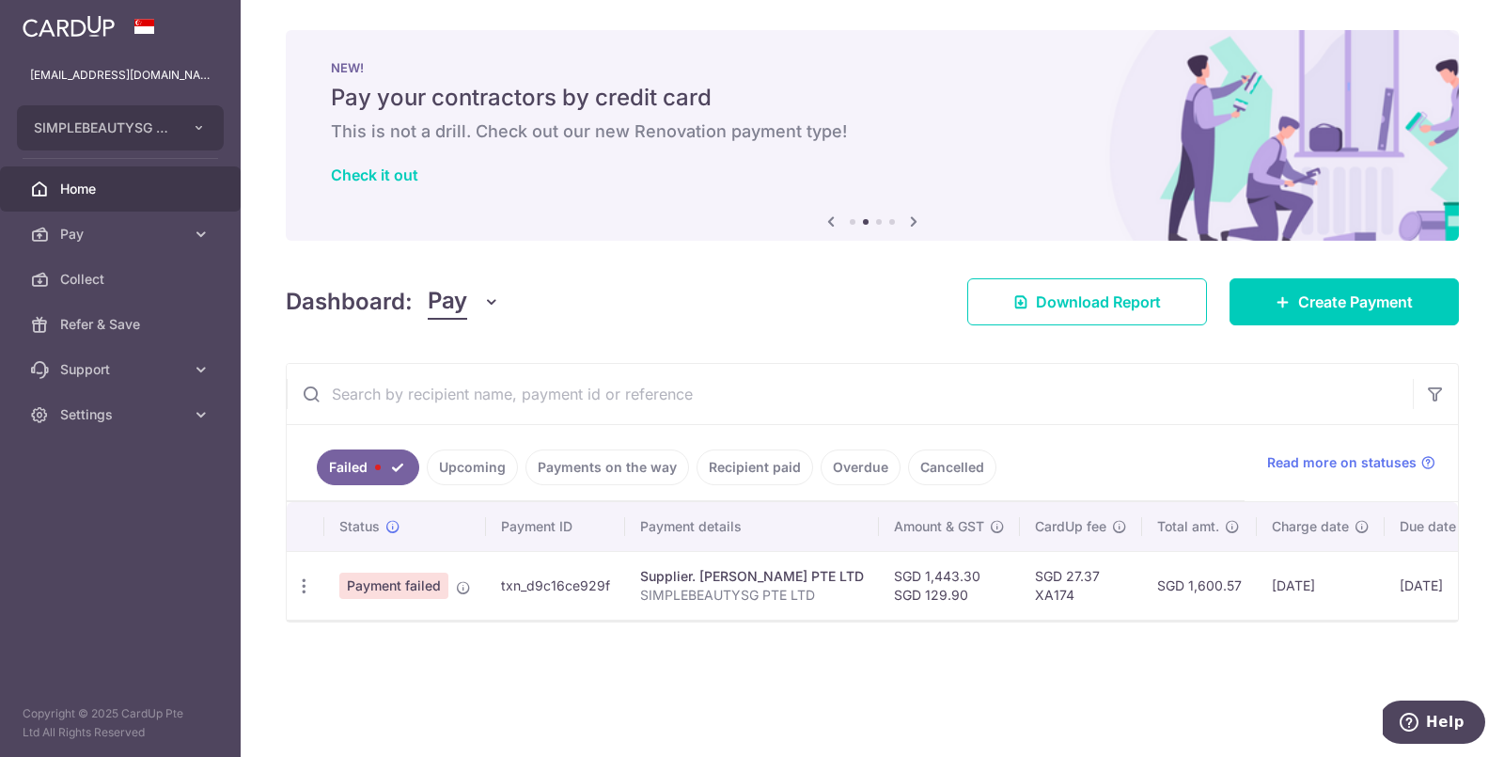
click at [868, 468] on link "Overdue" at bounding box center [861, 467] width 80 height 36
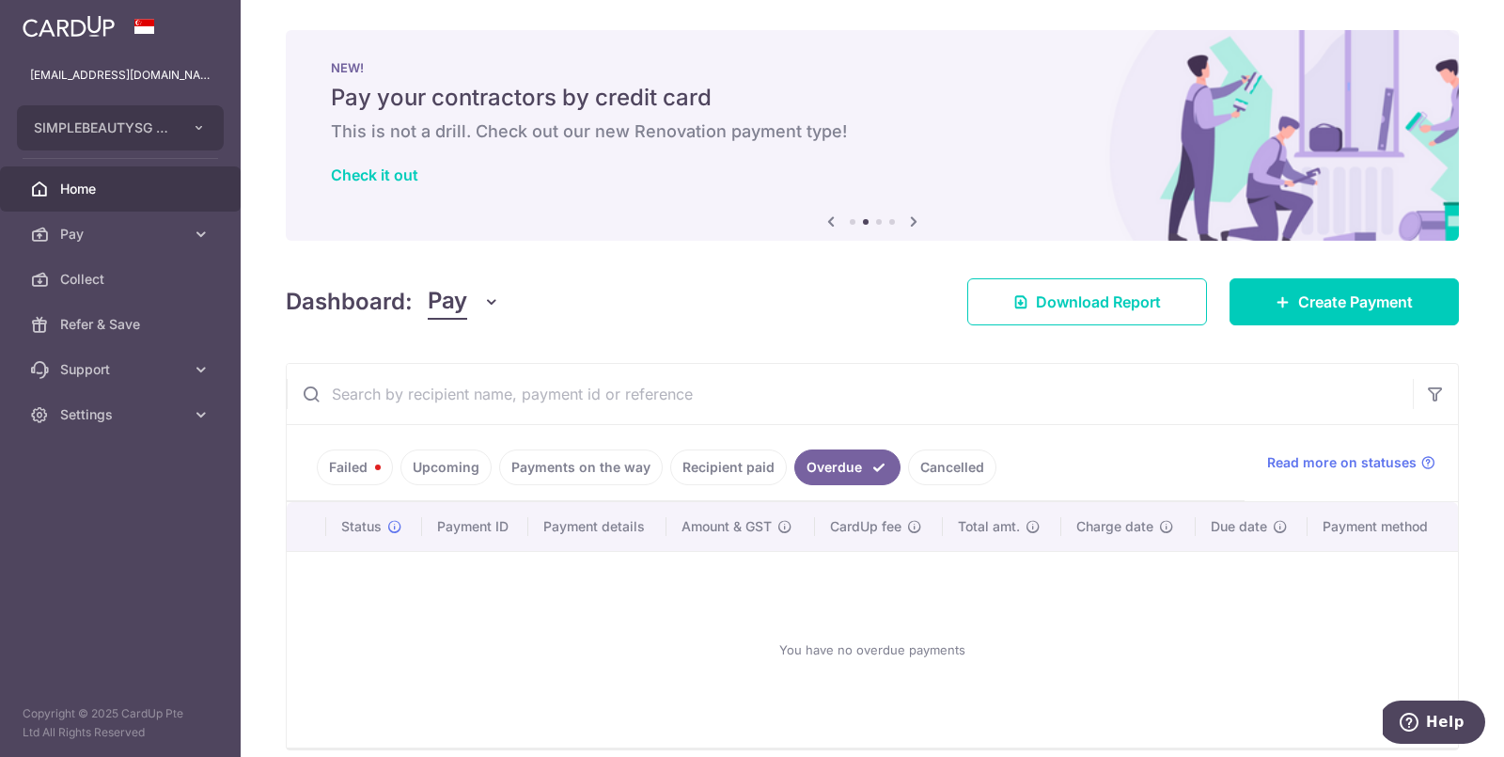
click at [739, 457] on link "Recipient paid" at bounding box center [728, 467] width 117 height 36
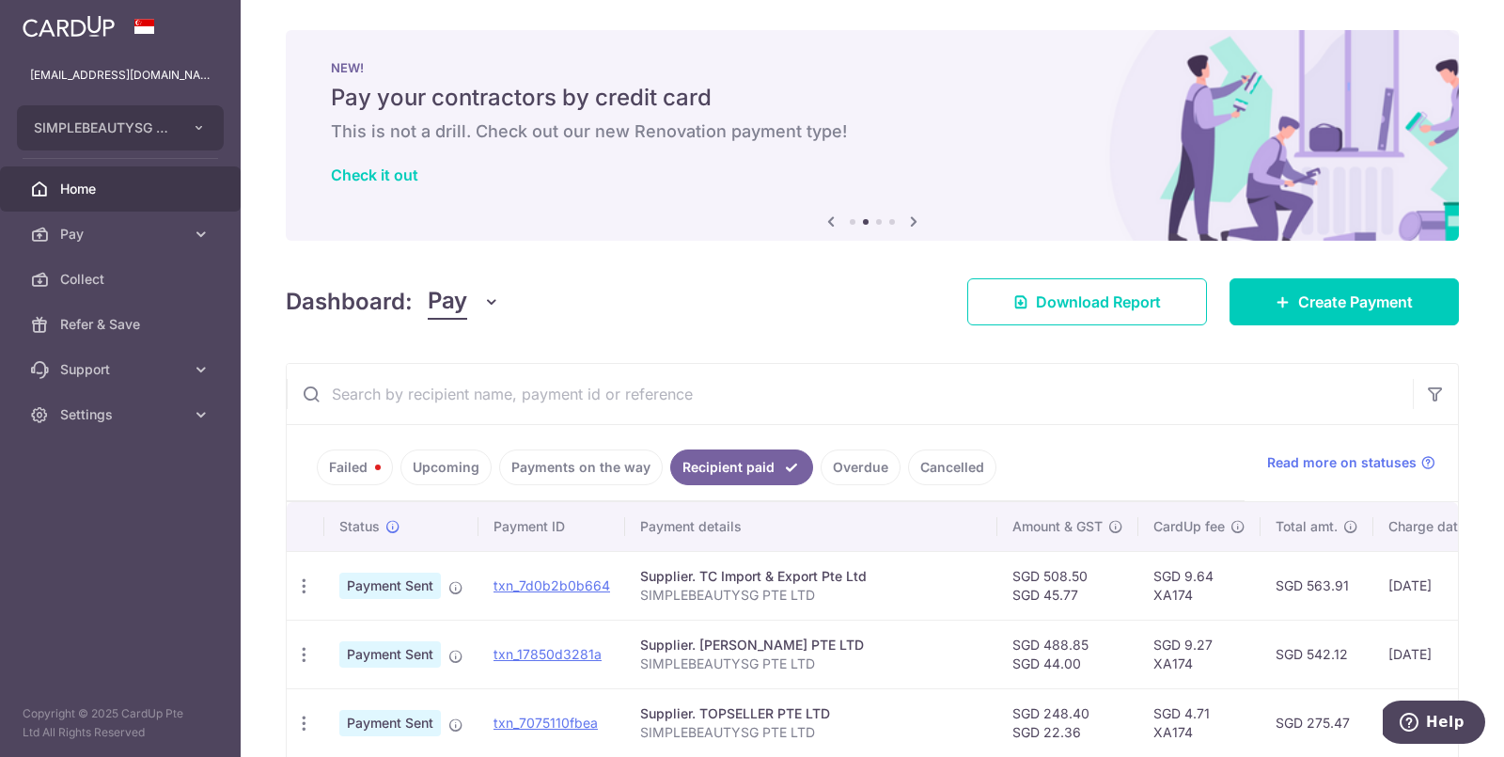
click at [579, 463] on link "Payments on the way" at bounding box center [581, 467] width 164 height 36
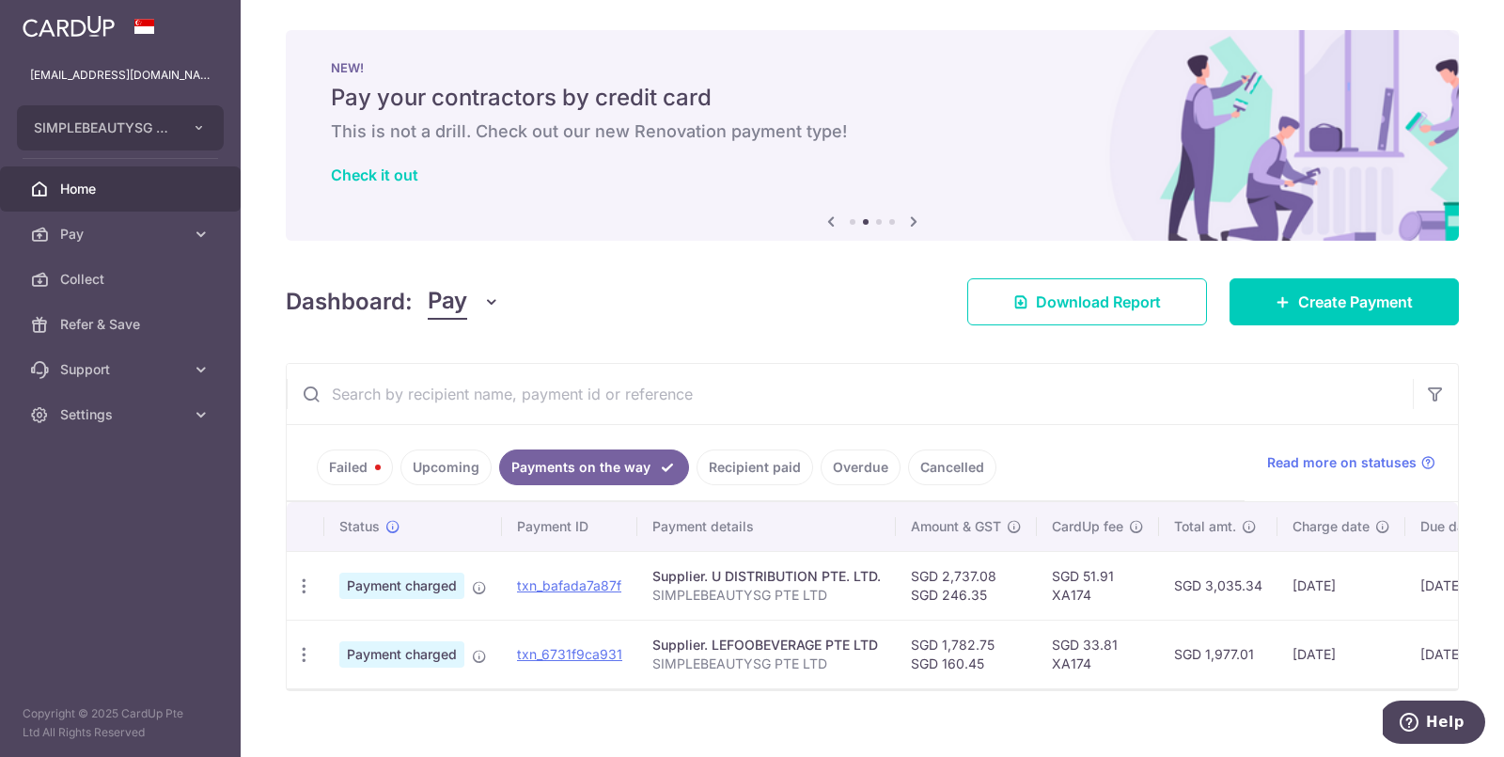
click at [717, 460] on link "Recipient paid" at bounding box center [755, 467] width 117 height 36
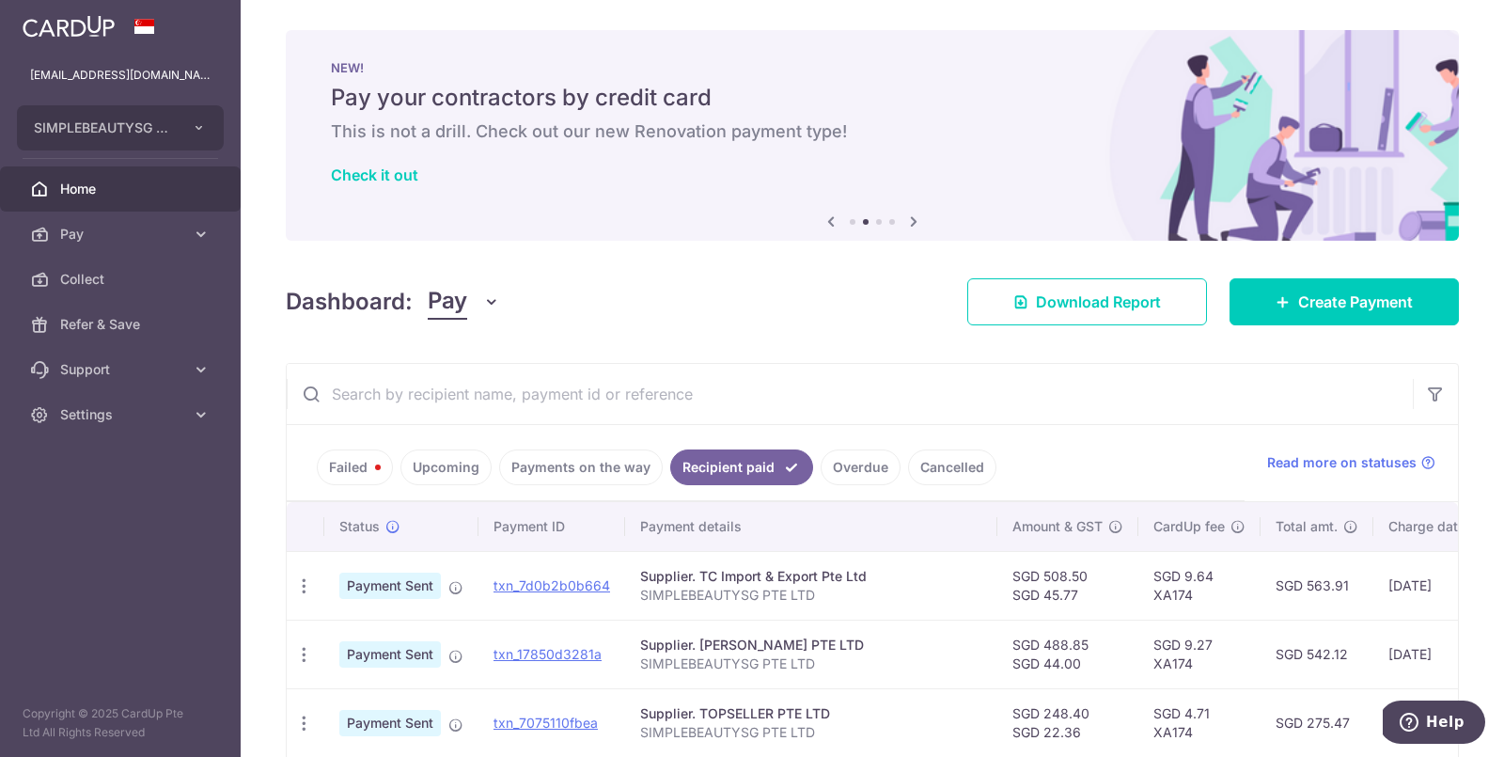
click at [631, 474] on link "Payments on the way" at bounding box center [581, 467] width 164 height 36
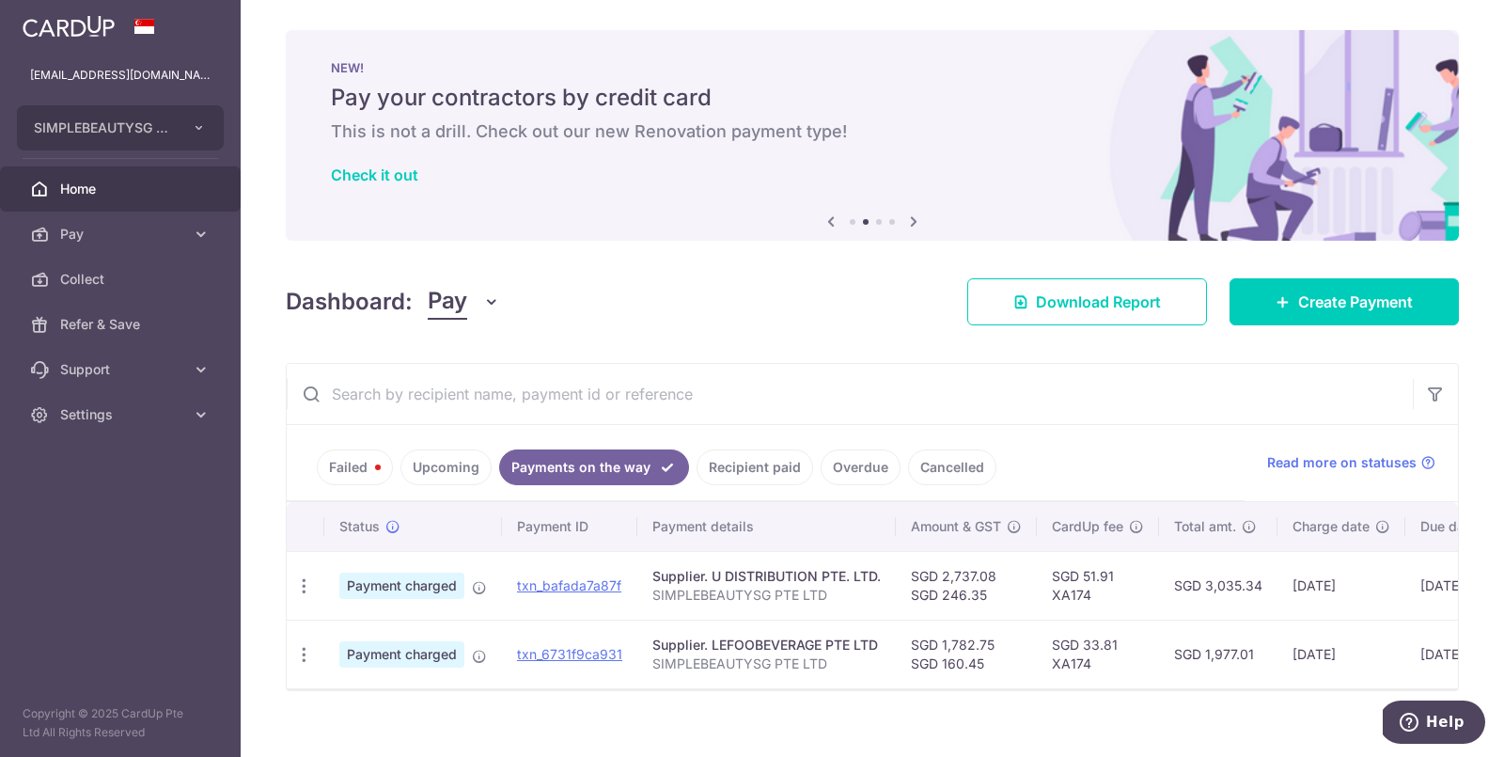
click at [447, 471] on link "Upcoming" at bounding box center [445, 467] width 91 height 36
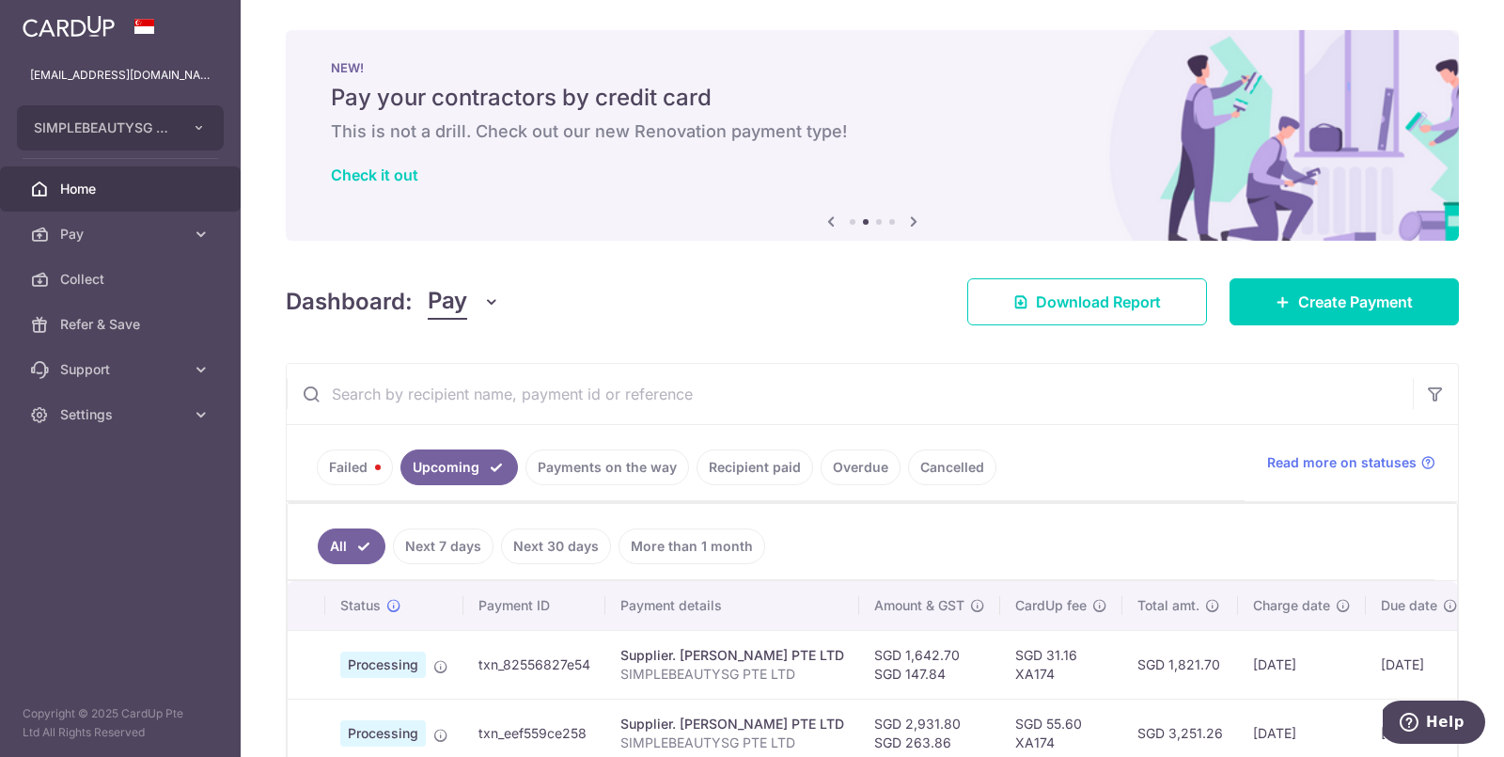
scroll to position [93, 0]
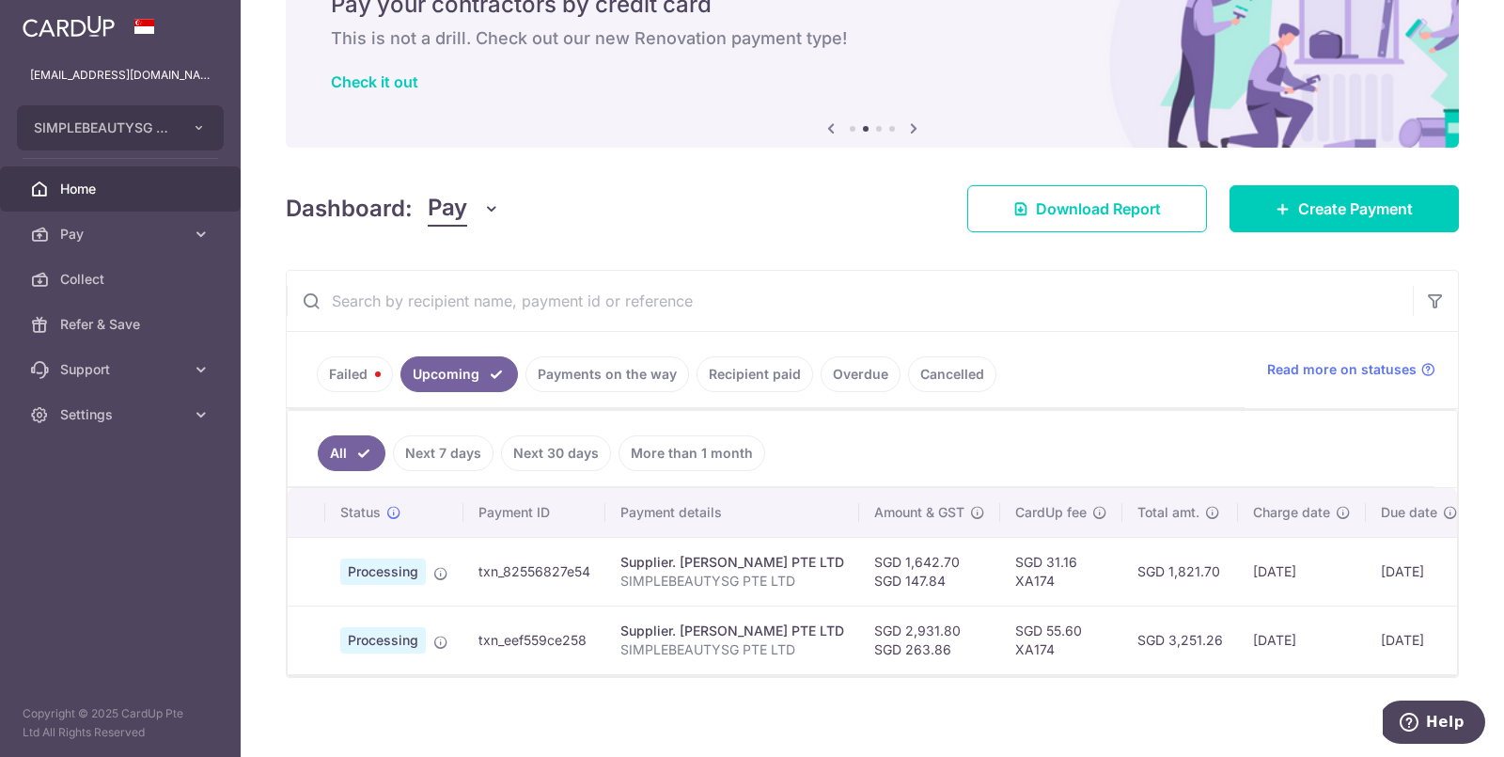
click at [633, 373] on link "Payments on the way" at bounding box center [607, 374] width 164 height 36
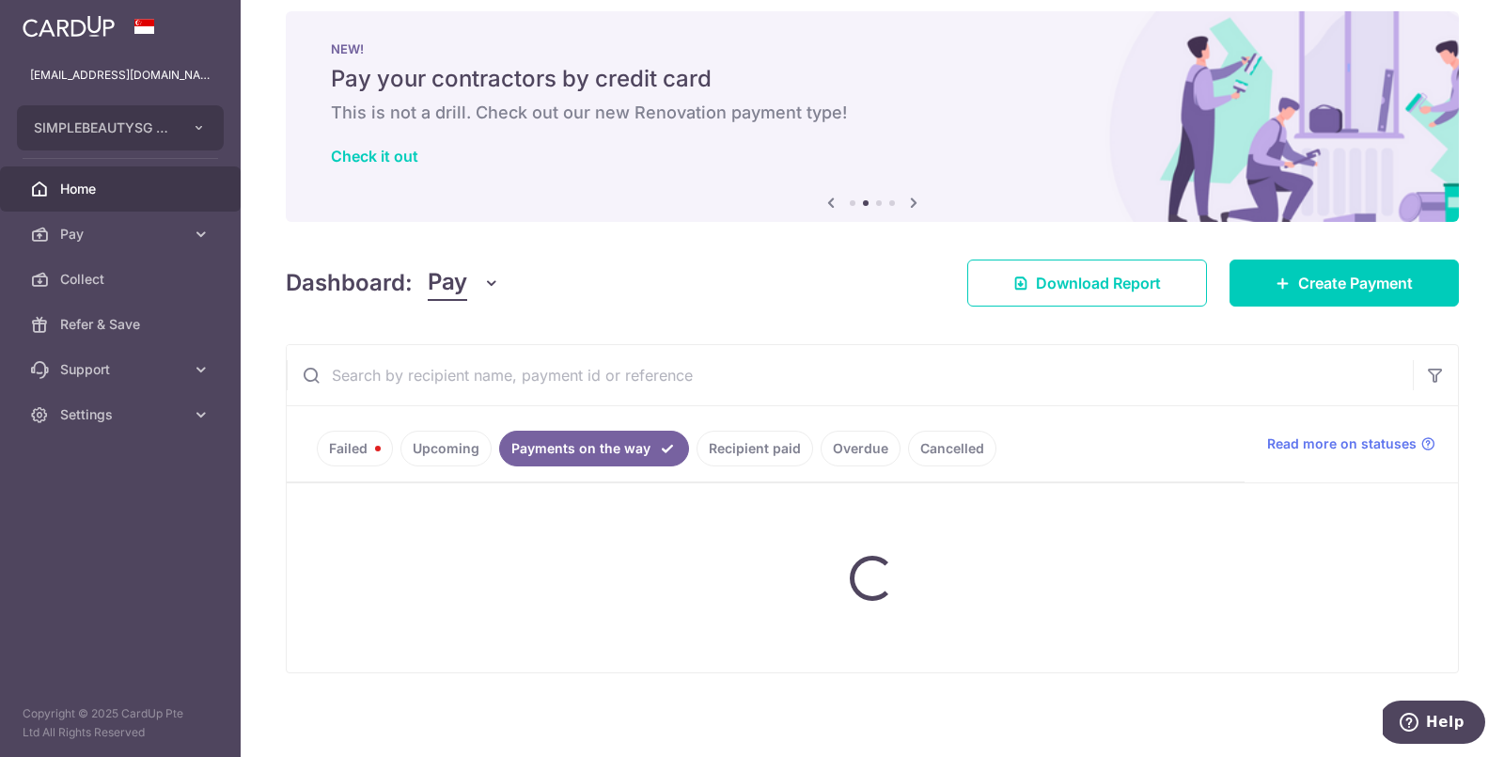
scroll to position [16, 0]
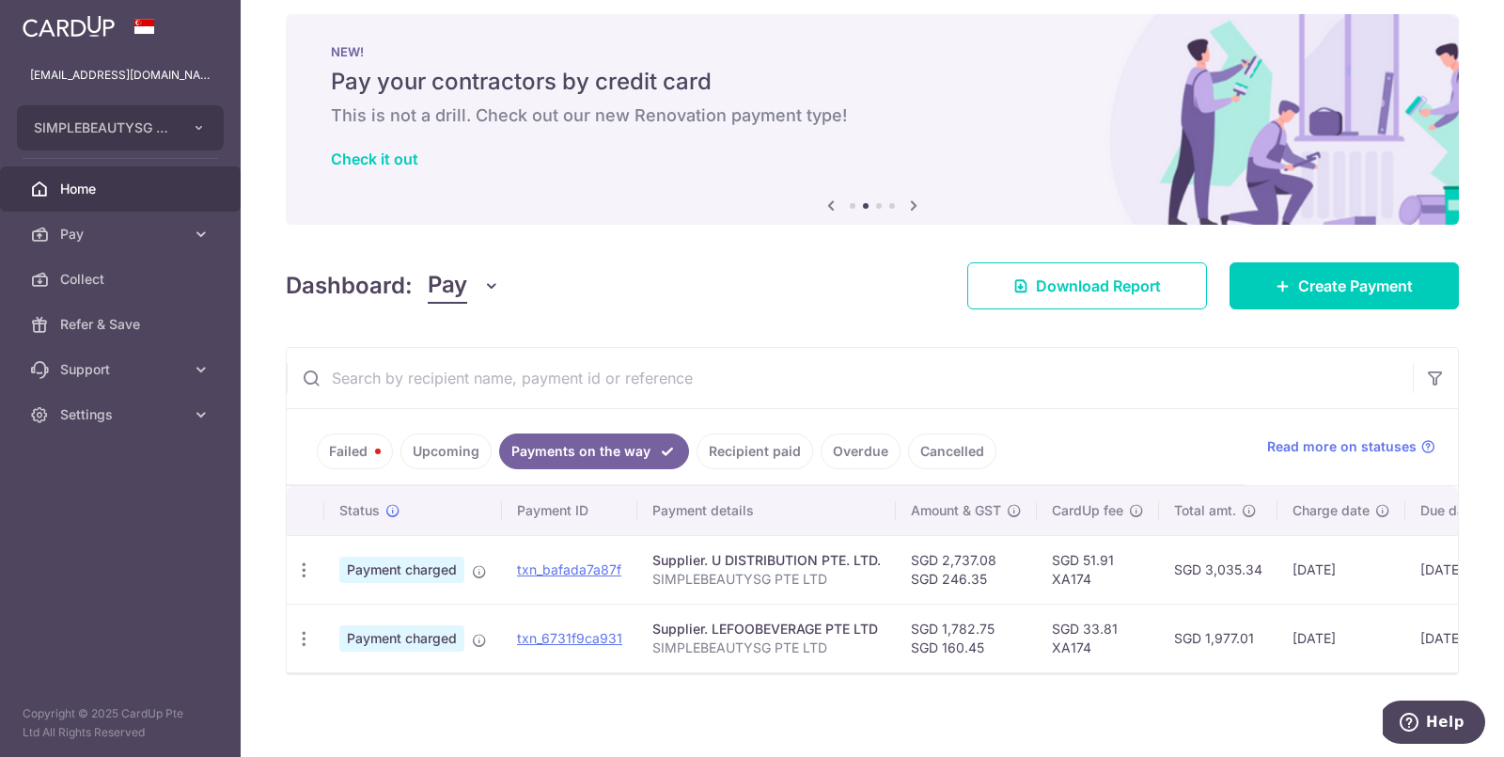
click at [463, 458] on link "Upcoming" at bounding box center [445, 451] width 91 height 36
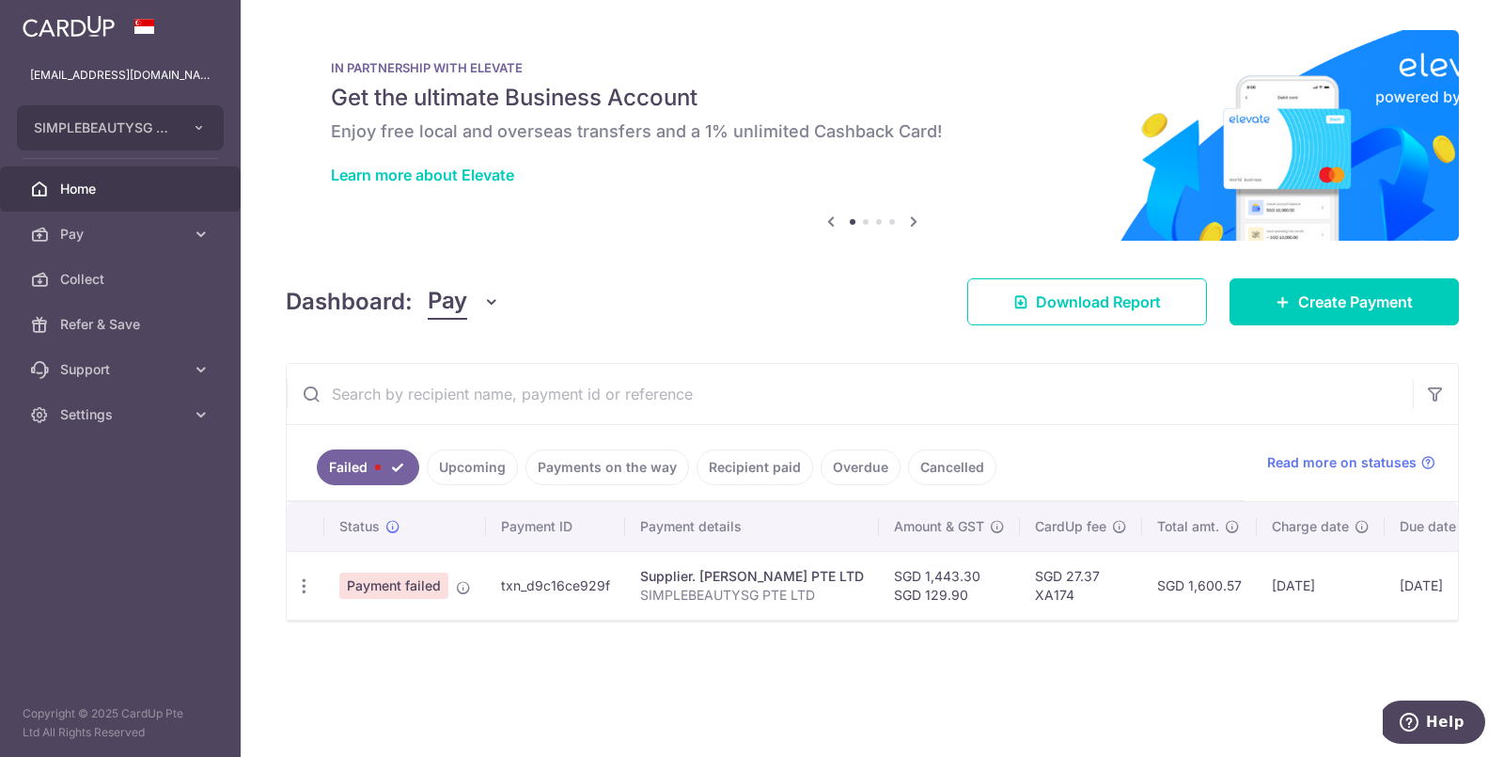
click at [473, 470] on link "Upcoming" at bounding box center [472, 467] width 91 height 36
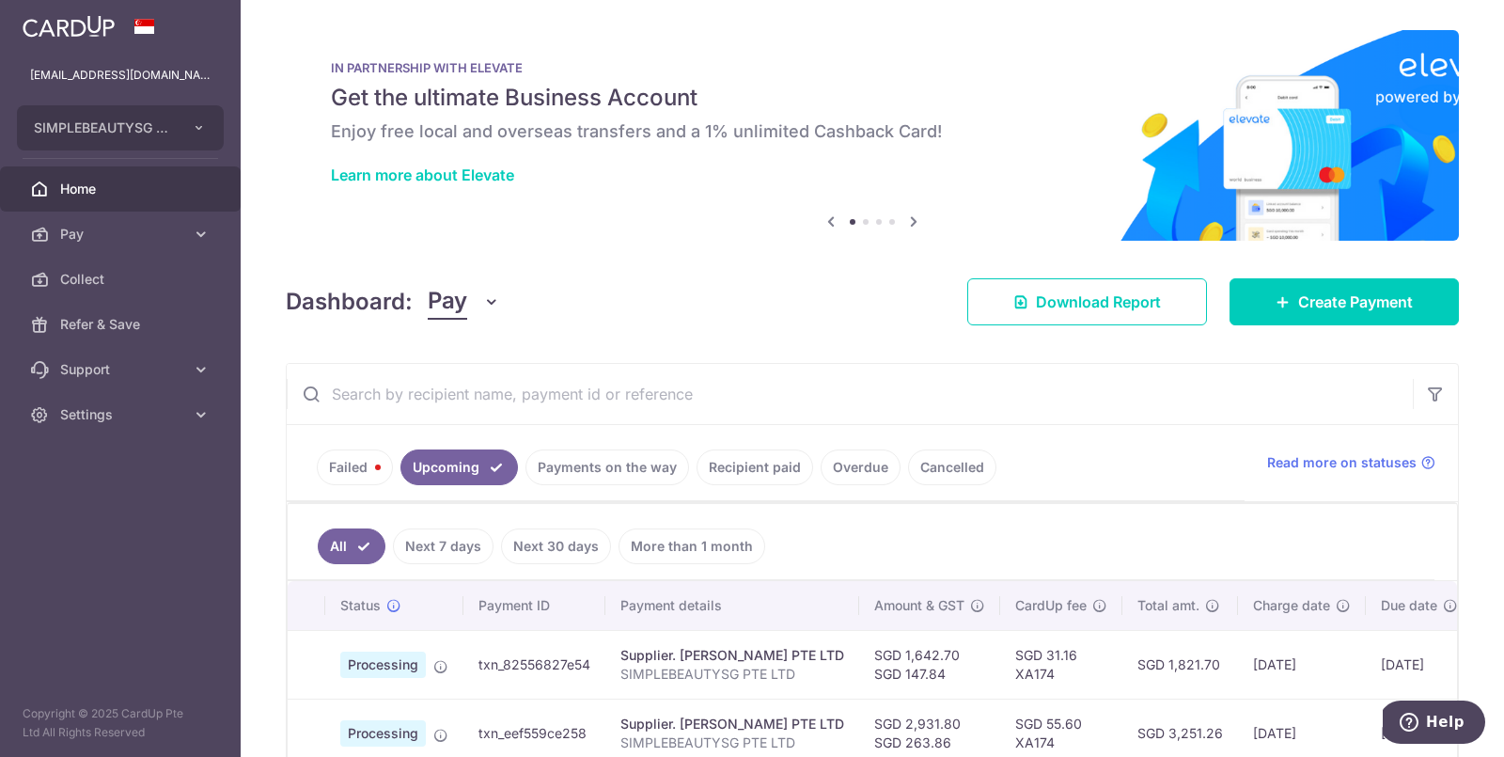
scroll to position [93, 0]
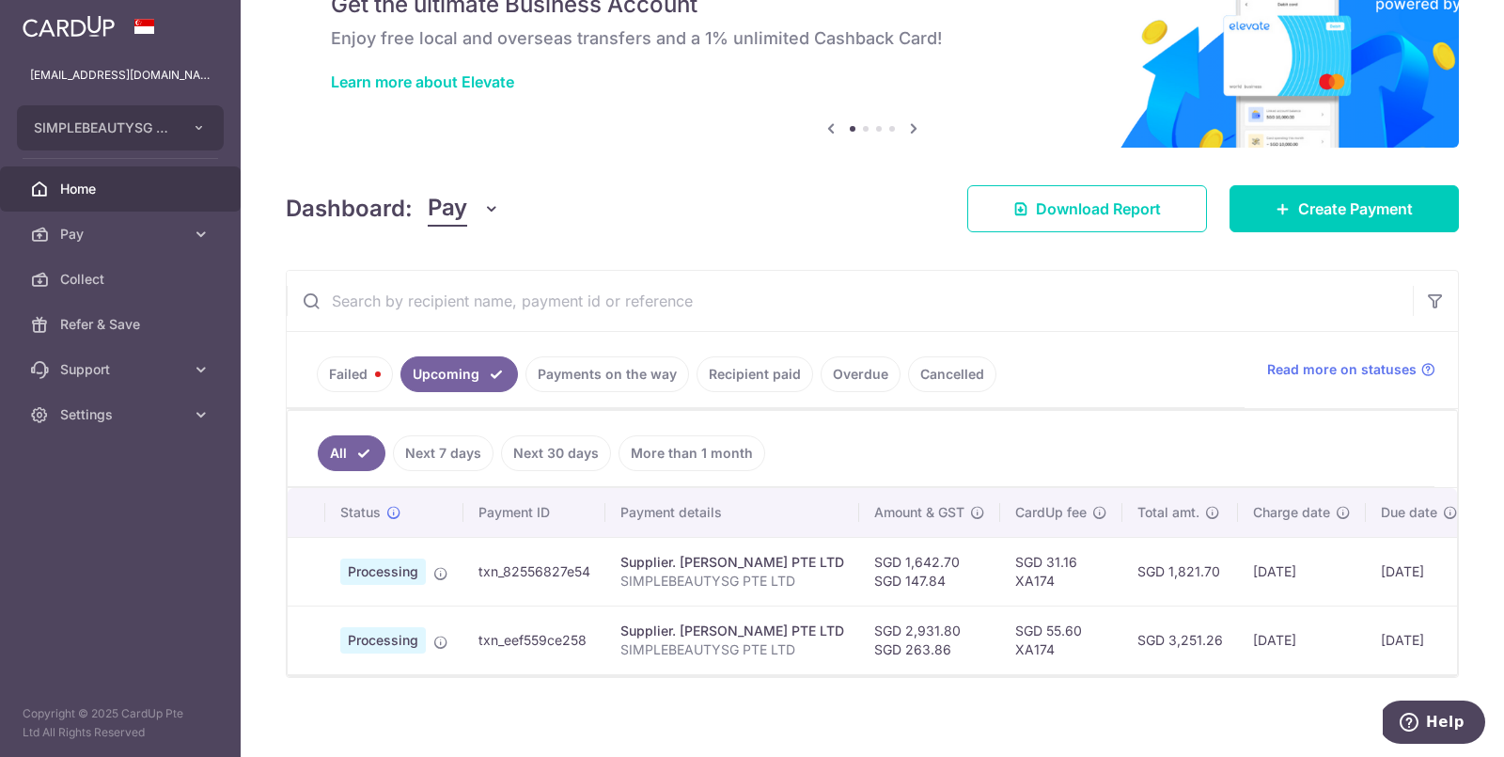
click at [599, 382] on link "Payments on the way" at bounding box center [607, 374] width 164 height 36
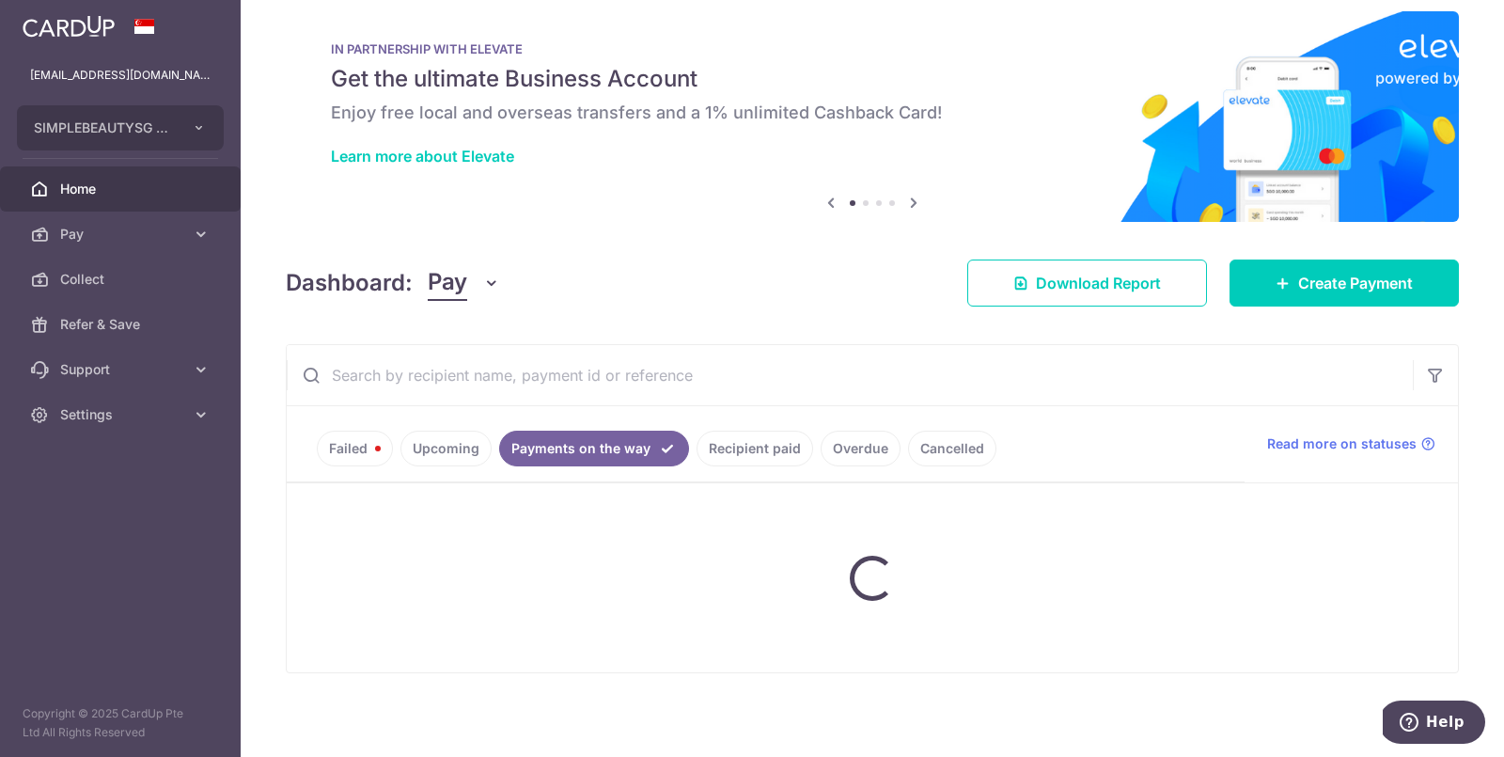
scroll to position [16, 0]
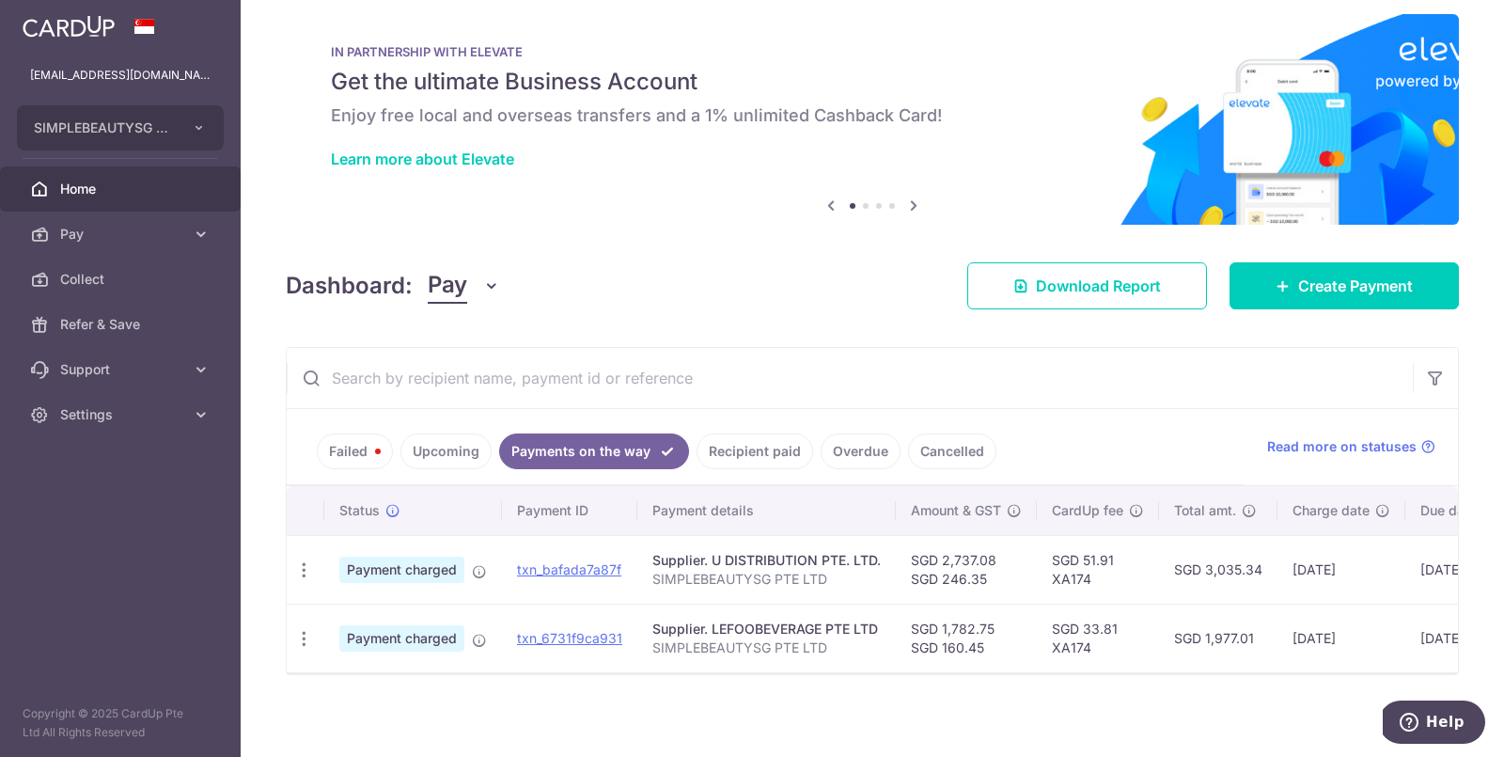
click at [455, 433] on link "Upcoming" at bounding box center [445, 451] width 91 height 36
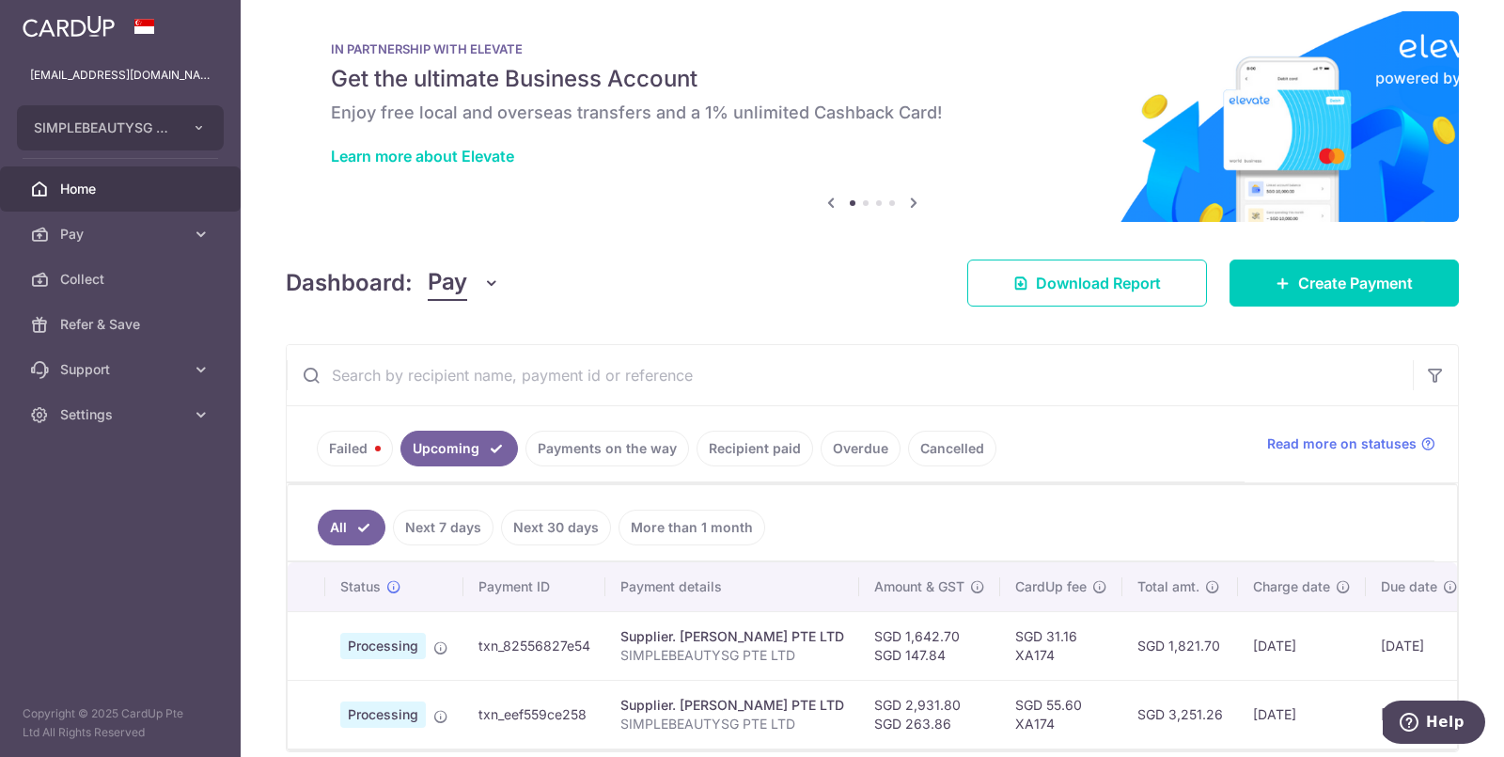
scroll to position [93, 0]
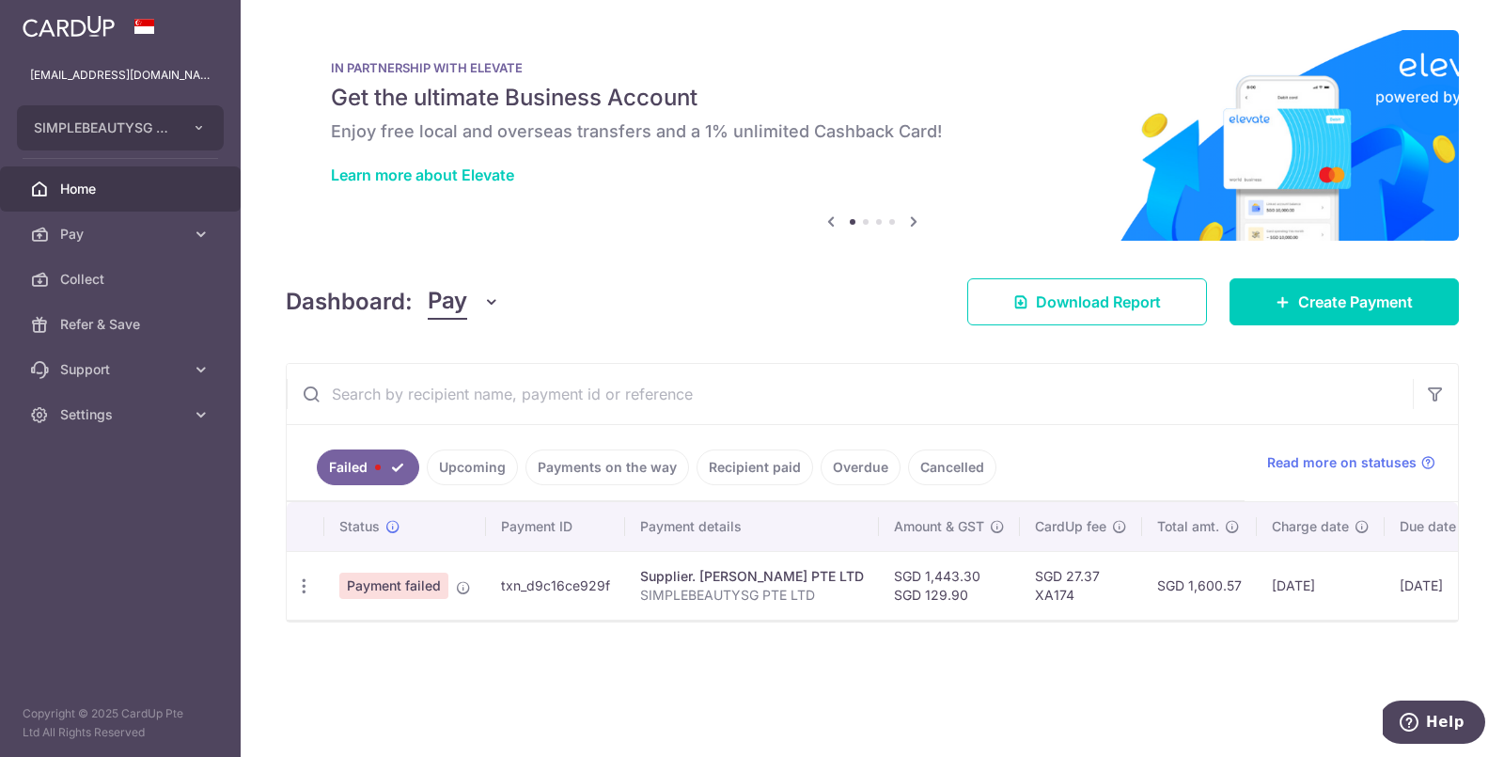
click at [474, 460] on link "Upcoming" at bounding box center [472, 467] width 91 height 36
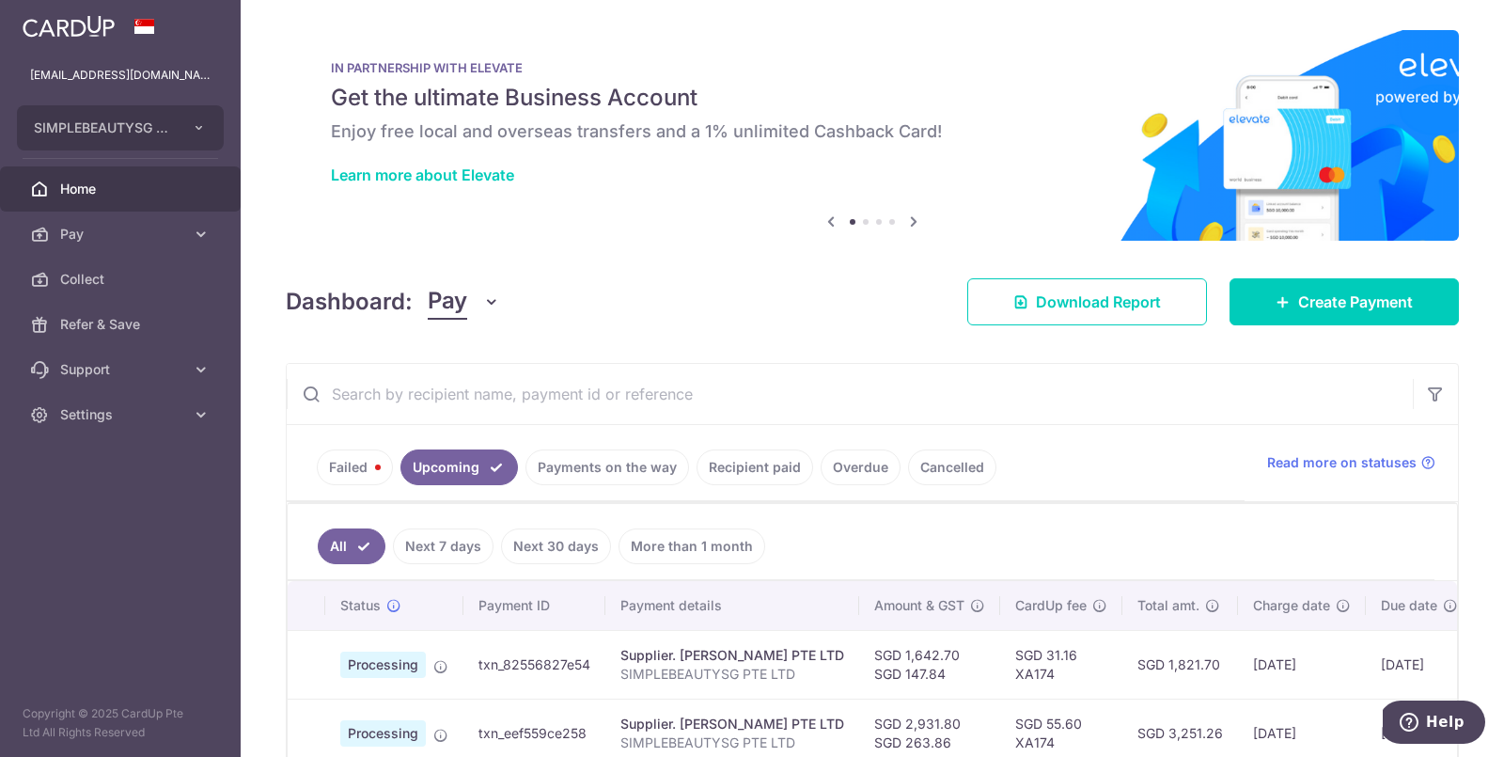
scroll to position [93, 0]
